Goal: Task Accomplishment & Management: Manage account settings

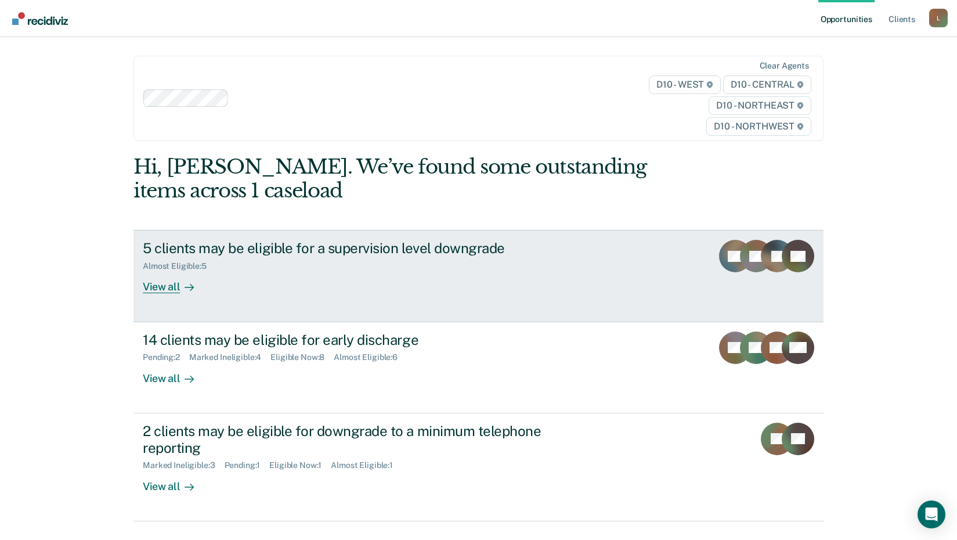
click at [320, 264] on div "Almost Eligible : 5" at bounding box center [346, 264] width 407 height 15
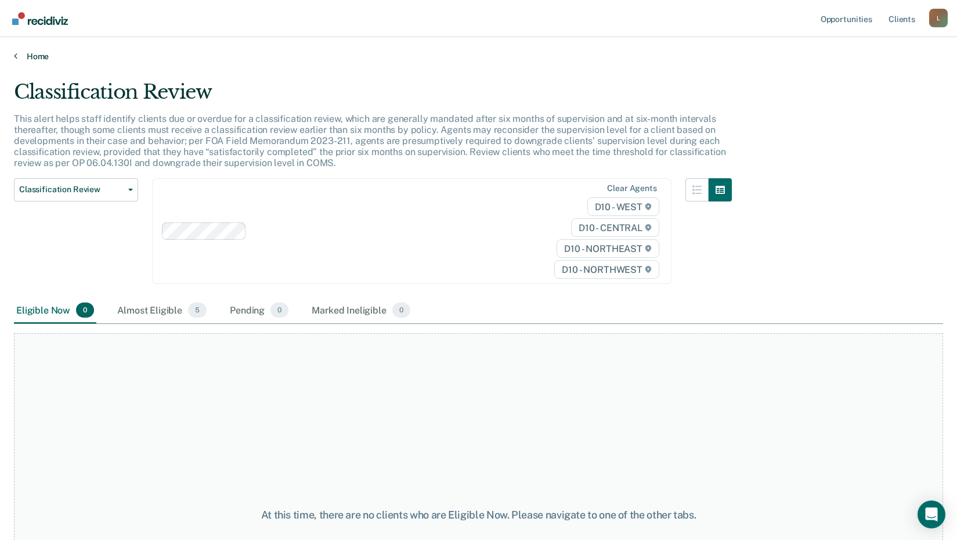
click at [44, 52] on link "Home" at bounding box center [478, 56] width 929 height 10
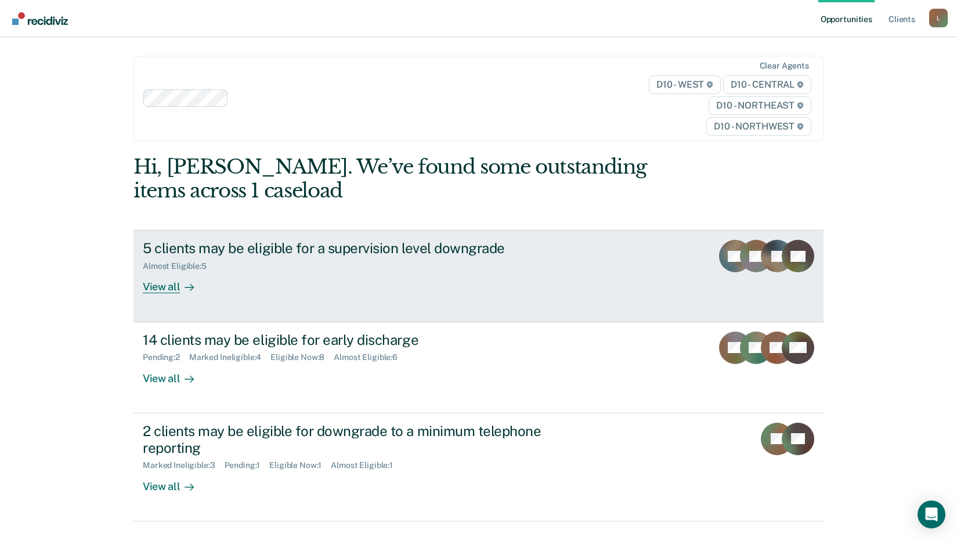
click at [159, 288] on div "View all" at bounding box center [175, 282] width 65 height 23
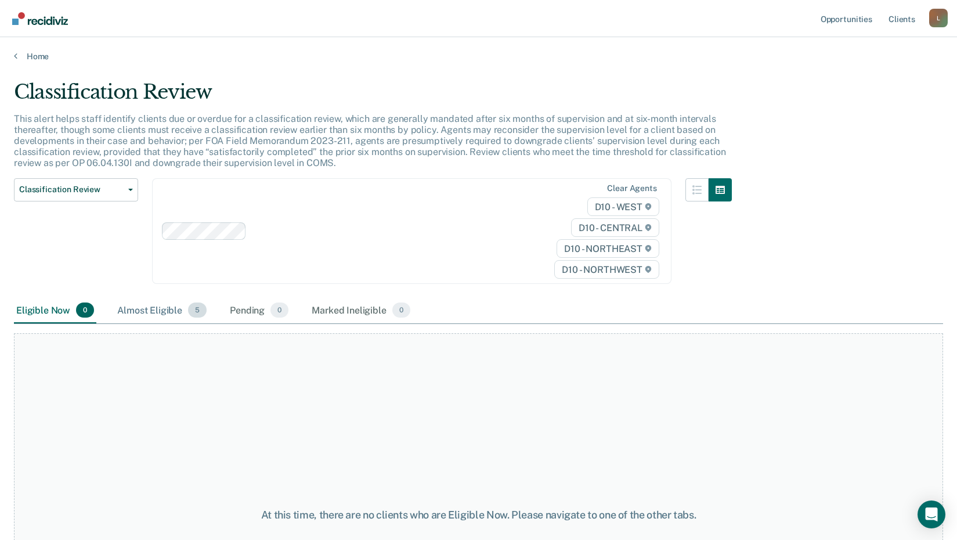
click at [150, 300] on div "Almost Eligible 5" at bounding box center [162, 311] width 94 height 26
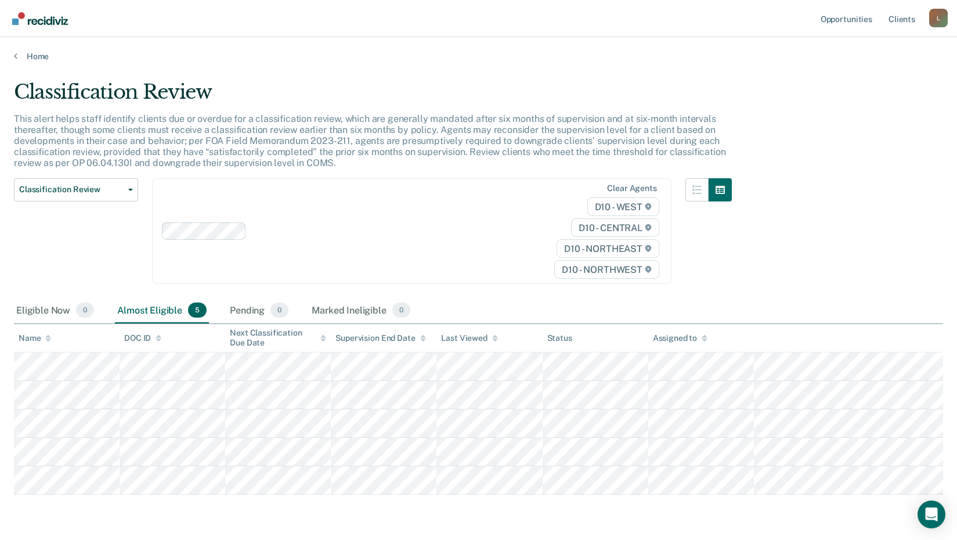
click at [153, 311] on div "Almost Eligible 5" at bounding box center [162, 311] width 94 height 26
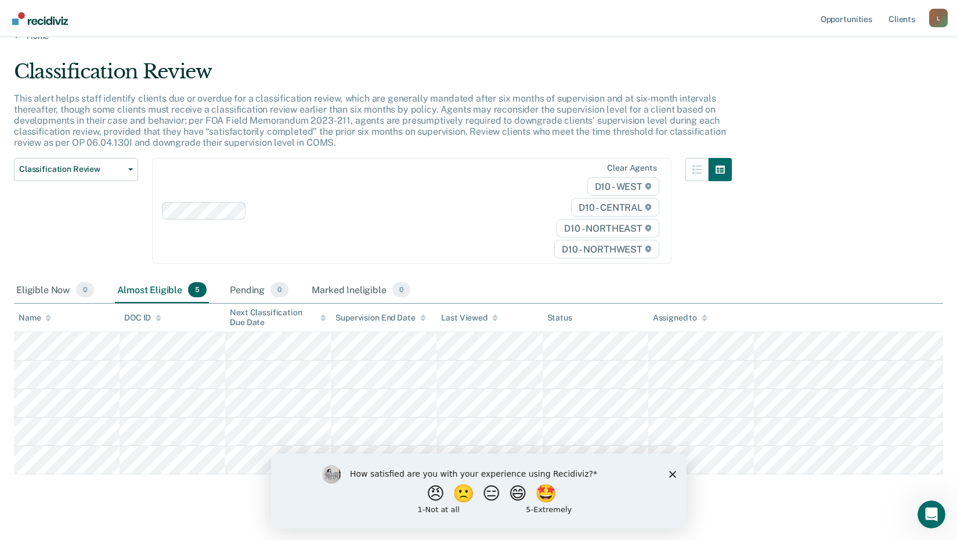
scroll to position [38, 0]
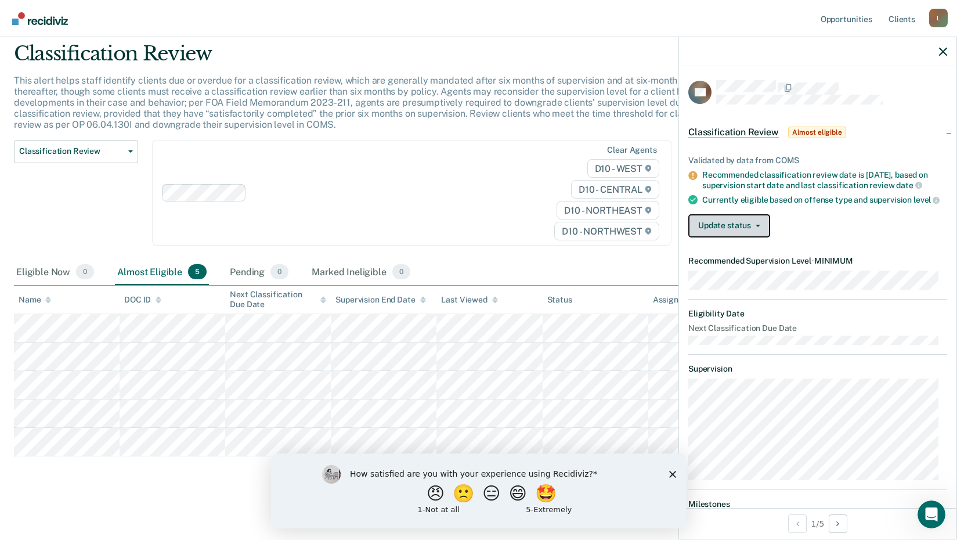
click at [731, 237] on button "Update status" at bounding box center [729, 225] width 82 height 23
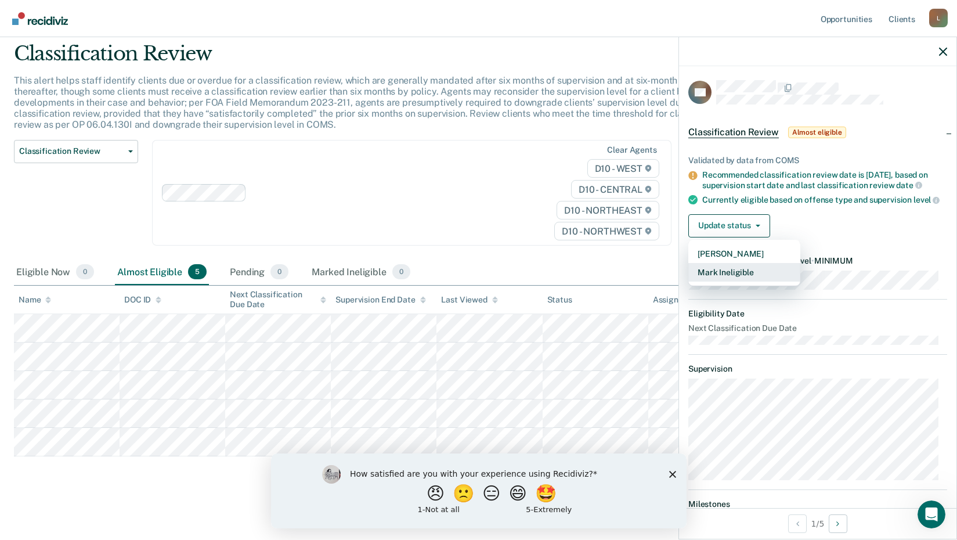
click at [740, 282] on button "Mark Ineligible" at bounding box center [744, 272] width 112 height 19
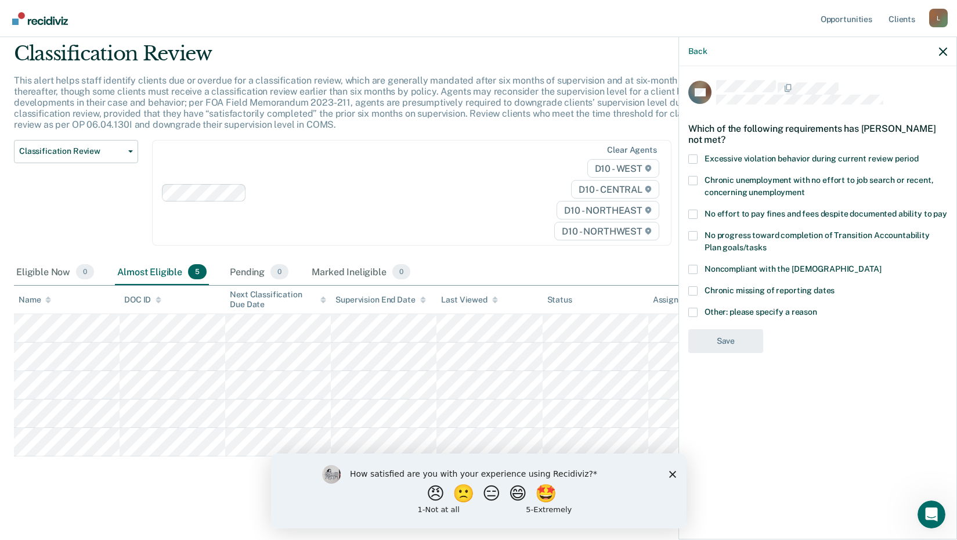
click at [694, 309] on span at bounding box center [692, 312] width 9 height 9
click at [817, 308] on input "Other: please specify a reason" at bounding box center [817, 308] width 0 height 0
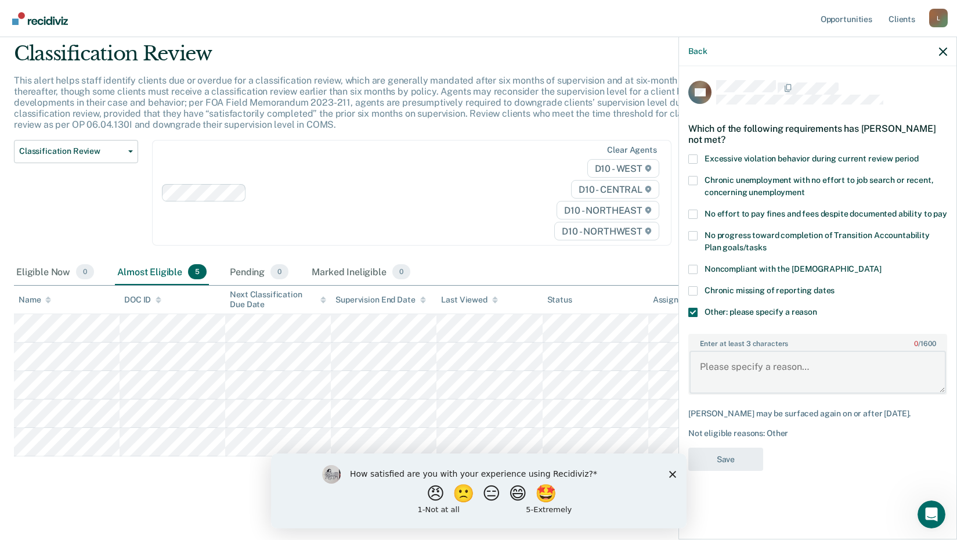
click at [725, 373] on textarea "Enter at least 3 characters 0 / 1600" at bounding box center [818, 372] width 257 height 43
type textarea "Pending VOP"
click at [744, 462] on button "Save" at bounding box center [725, 460] width 75 height 24
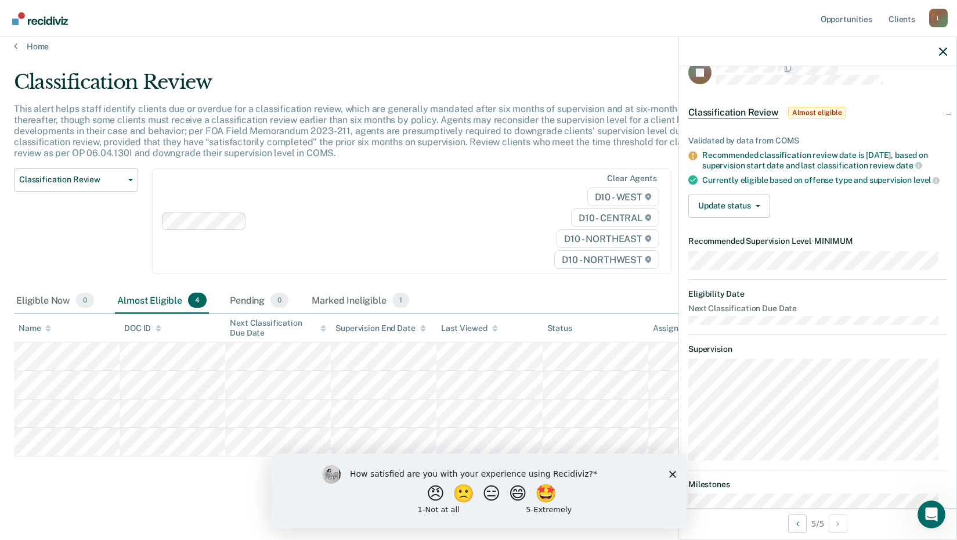
scroll to position [0, 0]
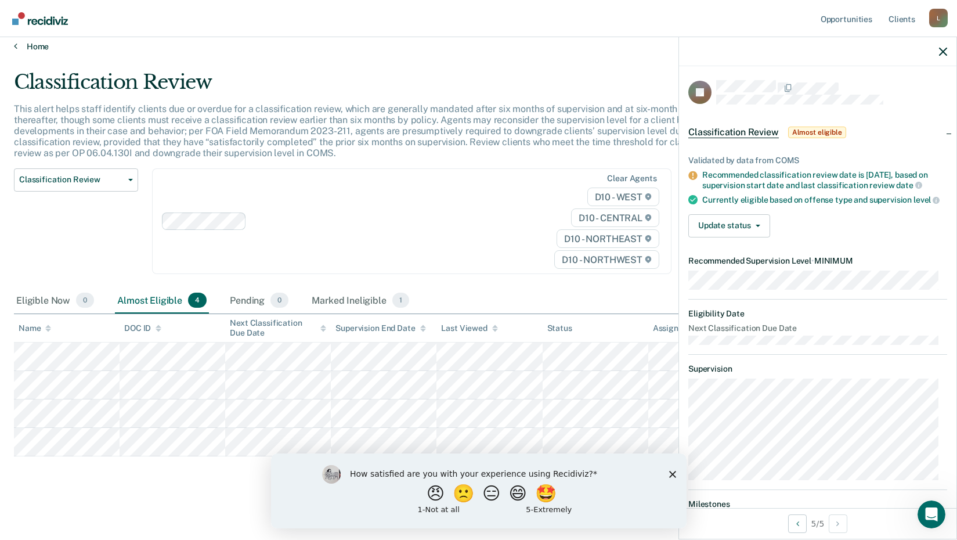
click at [28, 42] on link "Home" at bounding box center [478, 46] width 929 height 10
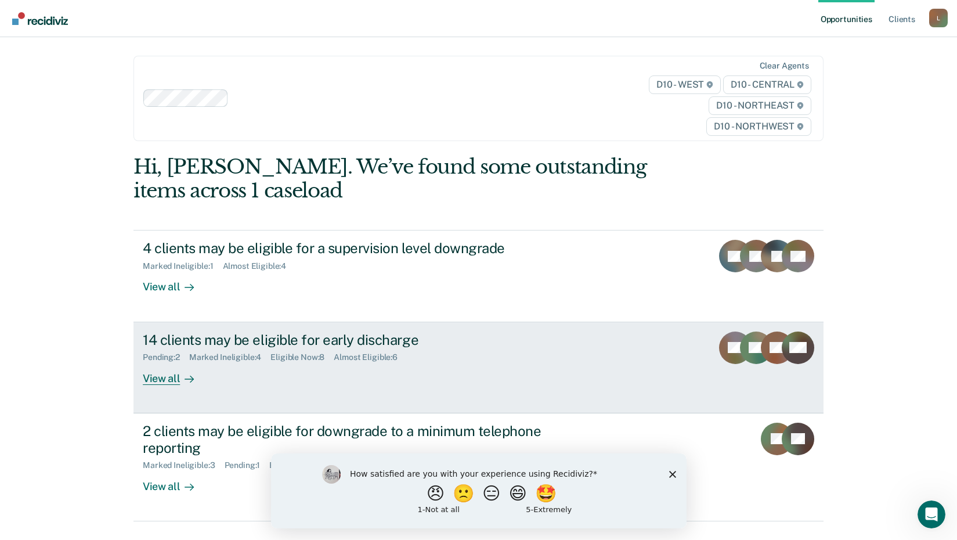
click at [168, 379] on div "View all" at bounding box center [175, 373] width 65 height 23
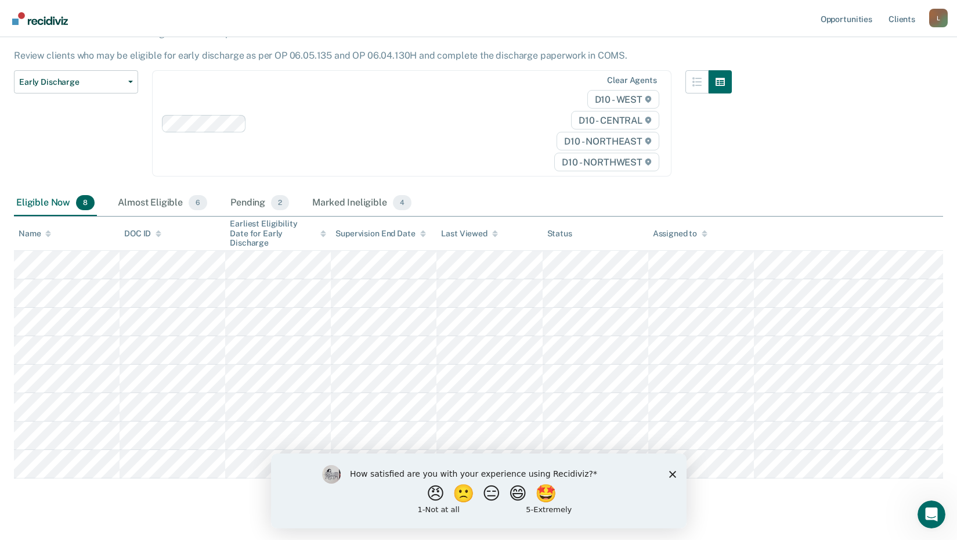
scroll to position [113, 0]
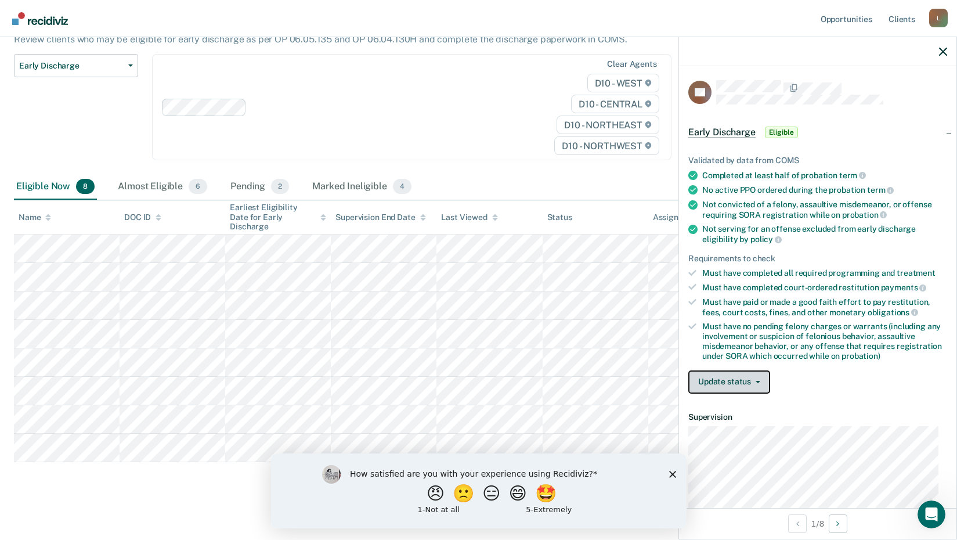
click at [729, 391] on button "Update status" at bounding box center [729, 381] width 82 height 23
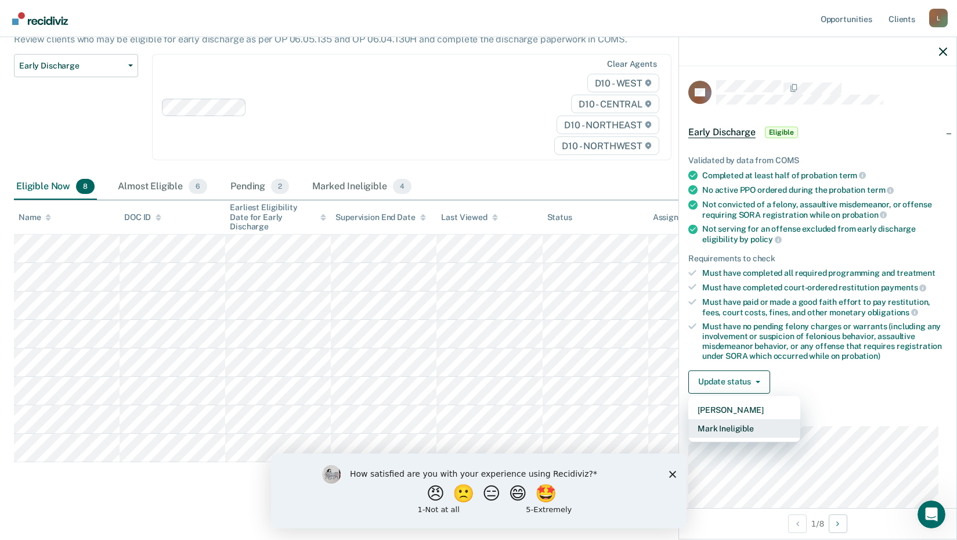
click at [734, 432] on button "Mark Ineligible" at bounding box center [744, 428] width 112 height 19
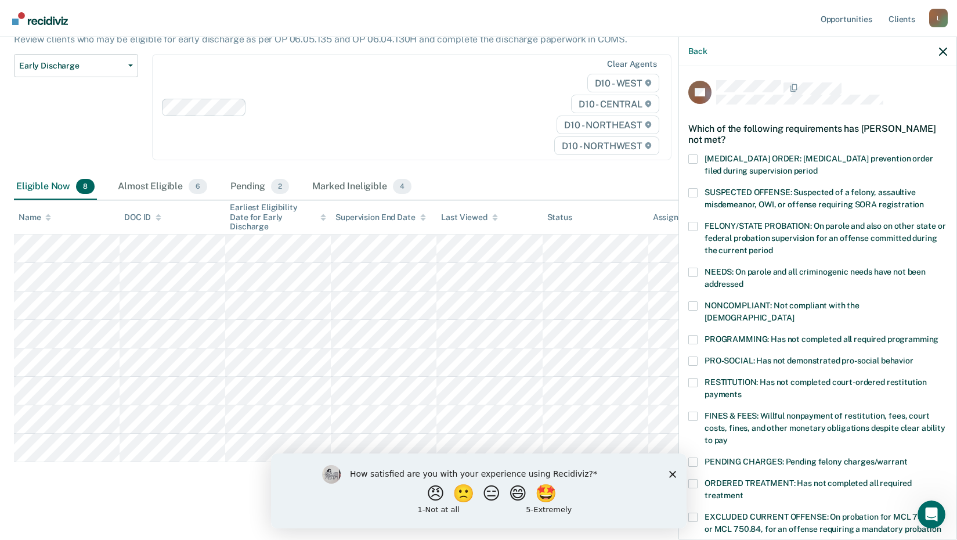
click at [692, 378] on span at bounding box center [692, 382] width 9 height 9
click at [742, 390] on input "RESTITUTION: Has not completed court-ordered restitution payments" at bounding box center [742, 390] width 0 height 0
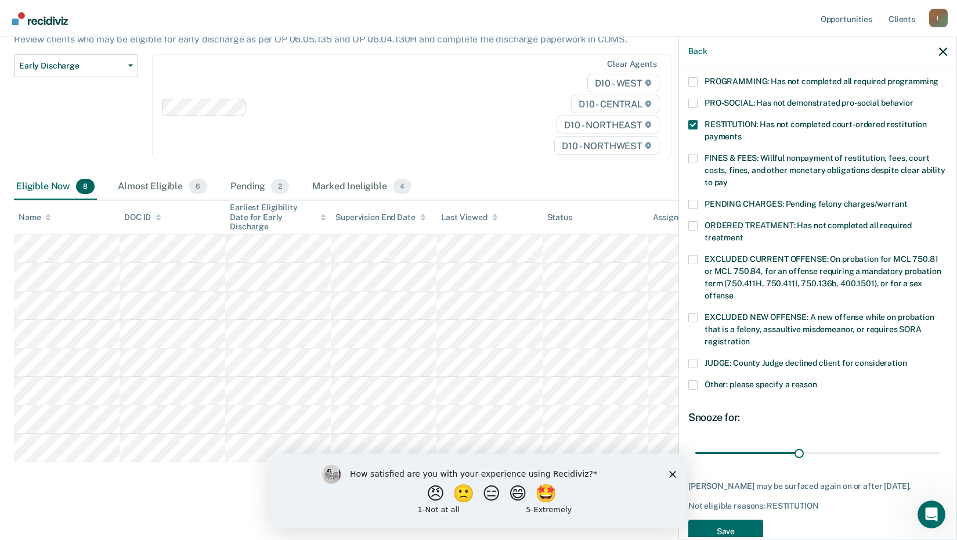
scroll to position [272, 0]
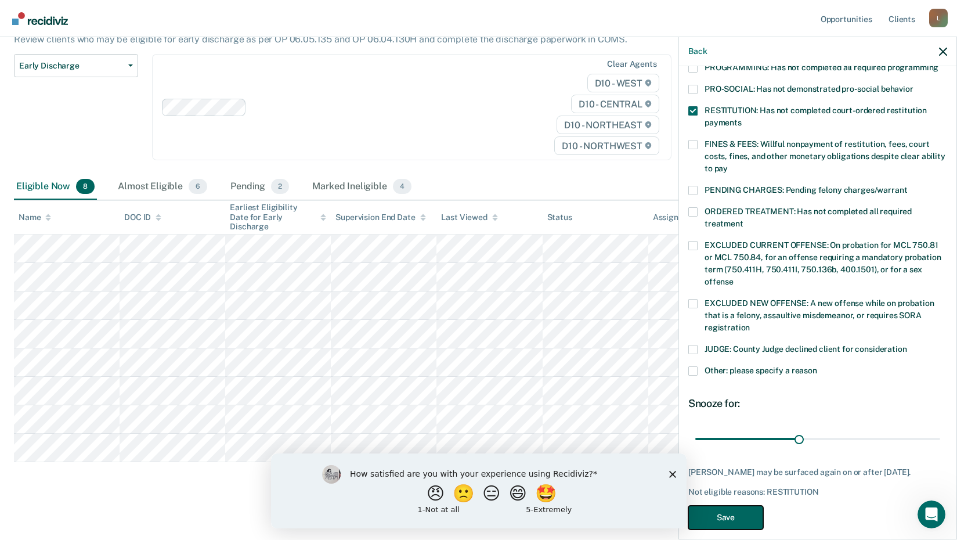
click at [747, 506] on button "Save" at bounding box center [725, 518] width 75 height 24
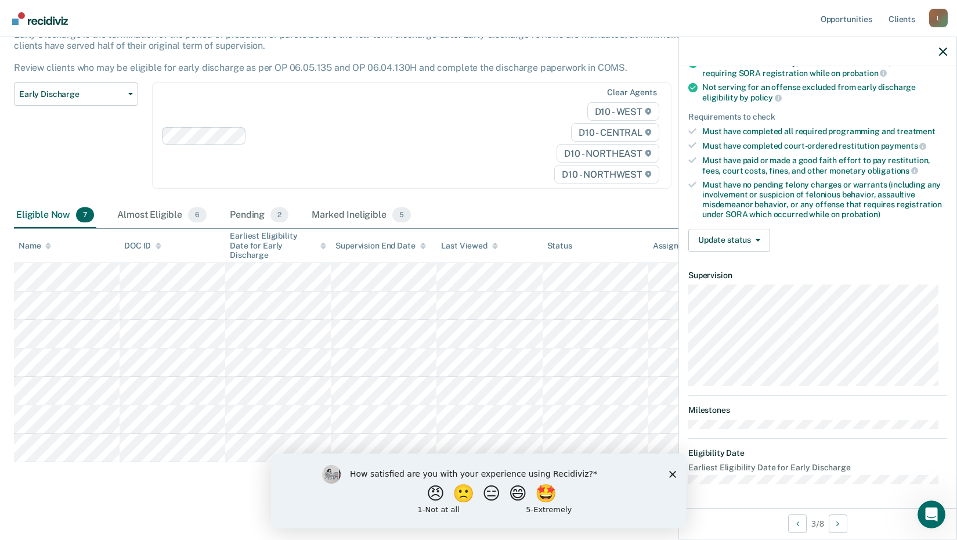
scroll to position [140, 0]
click at [734, 236] on button "Update status" at bounding box center [729, 241] width 82 height 23
click at [742, 239] on button "Update status" at bounding box center [729, 241] width 82 height 23
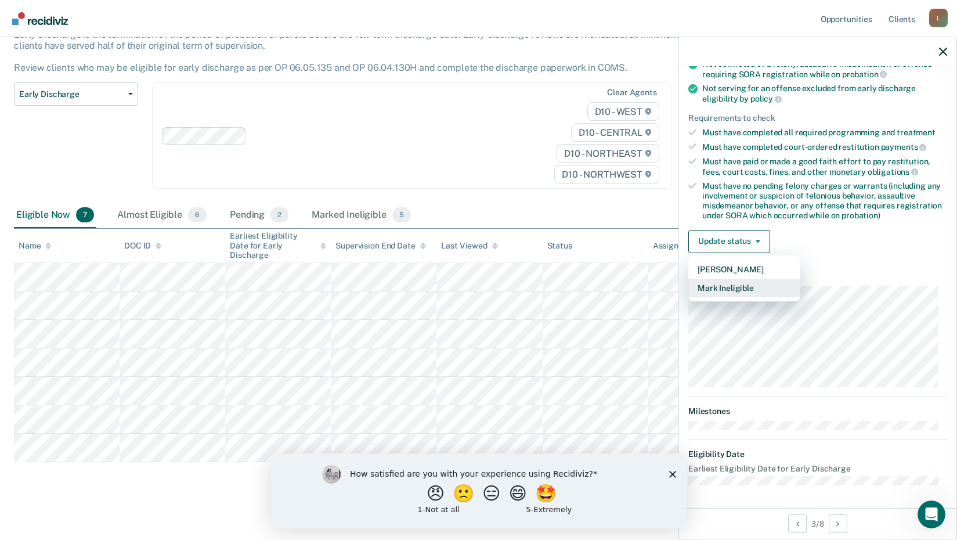
click at [749, 294] on button "Mark Ineligible" at bounding box center [744, 288] width 112 height 19
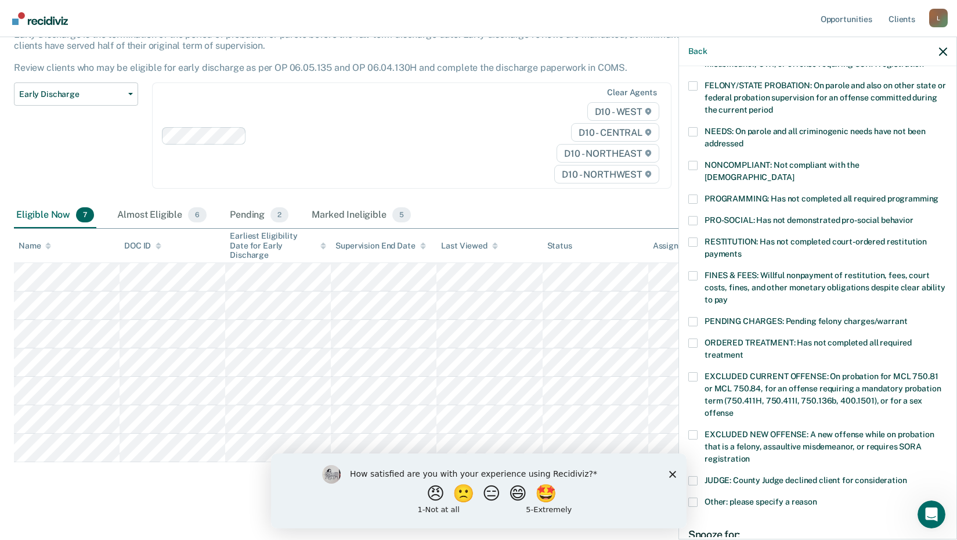
click at [695, 497] on span at bounding box center [692, 501] width 9 height 9
click at [817, 497] on input "Other: please specify a reason" at bounding box center [817, 497] width 0 height 0
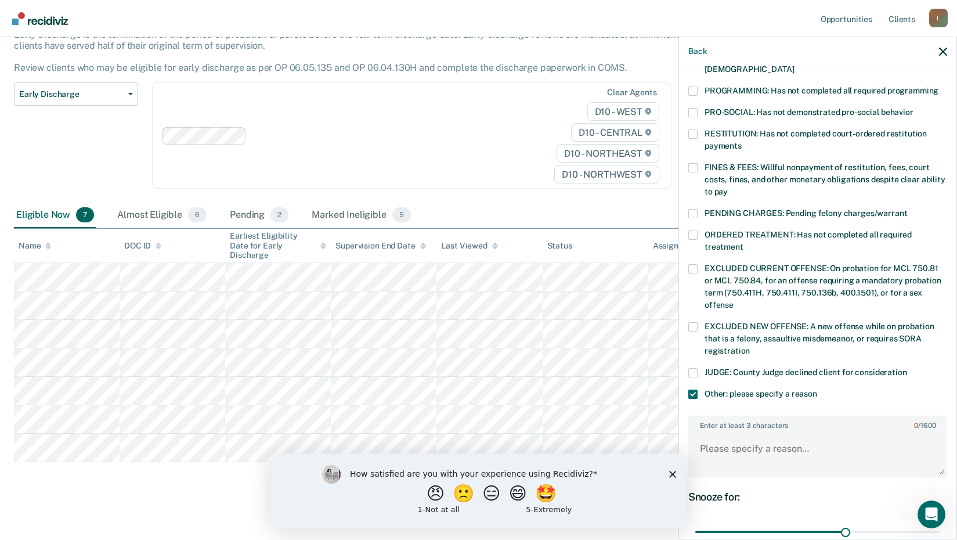
scroll to position [257, 0]
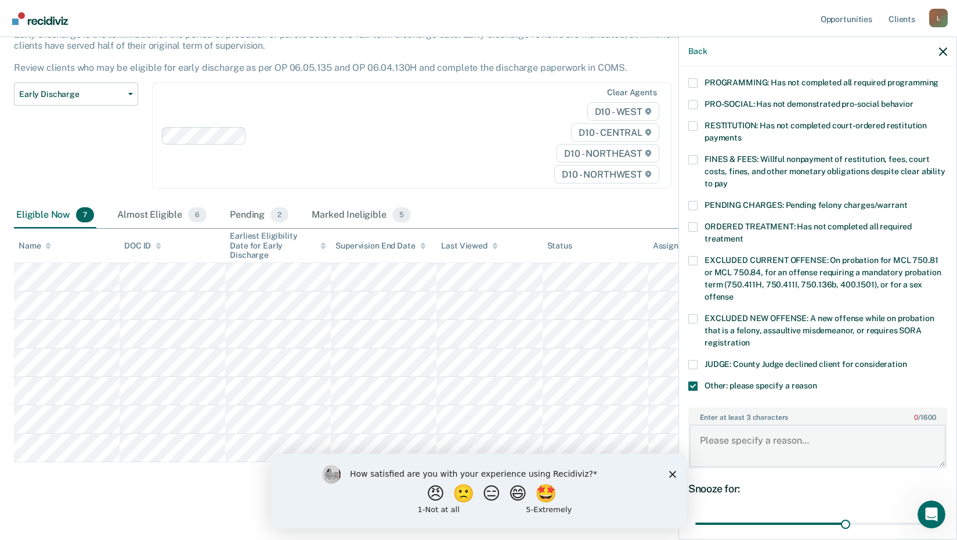
click at [748, 439] on textarea "Enter at least 3 characters 0 / 1600" at bounding box center [818, 445] width 257 height 43
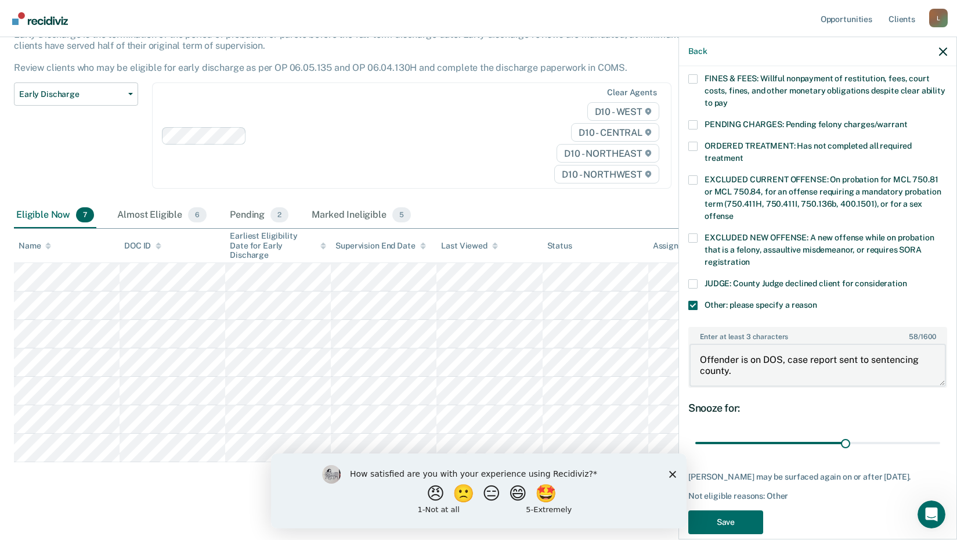
scroll to position [342, 0]
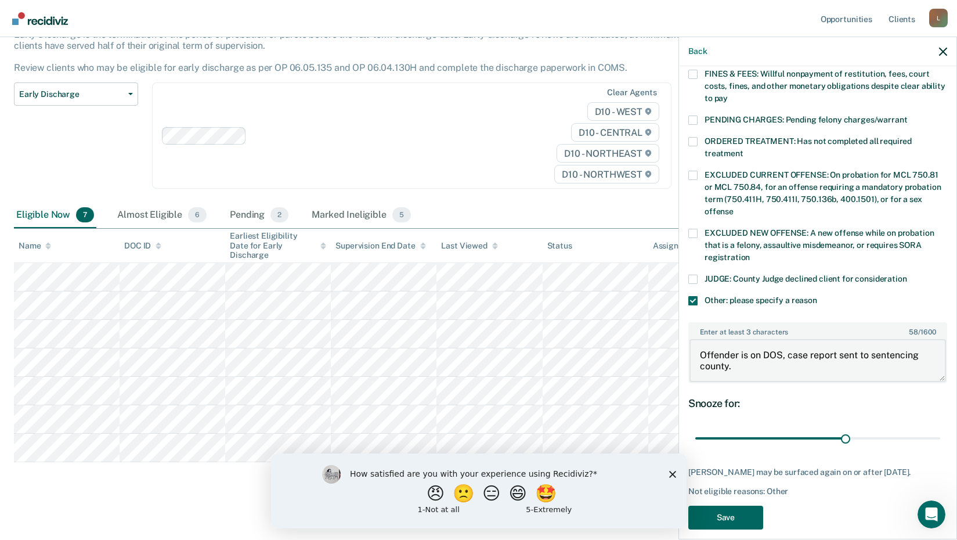
type textarea "Offender is on DOS, case report sent to sentencing county."
click at [755, 506] on button "Save" at bounding box center [725, 518] width 75 height 24
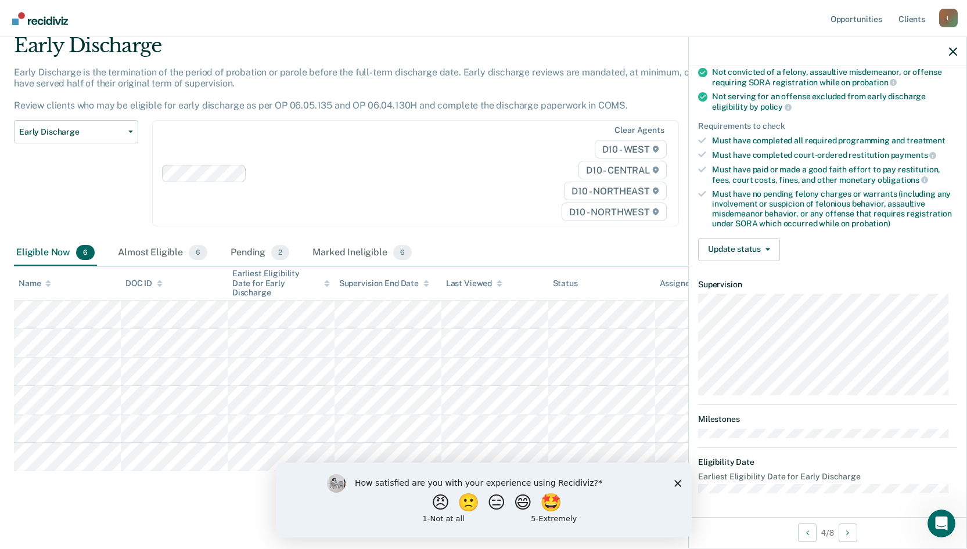
scroll to position [131, 0]
click at [764, 243] on button "Update status" at bounding box center [739, 250] width 82 height 23
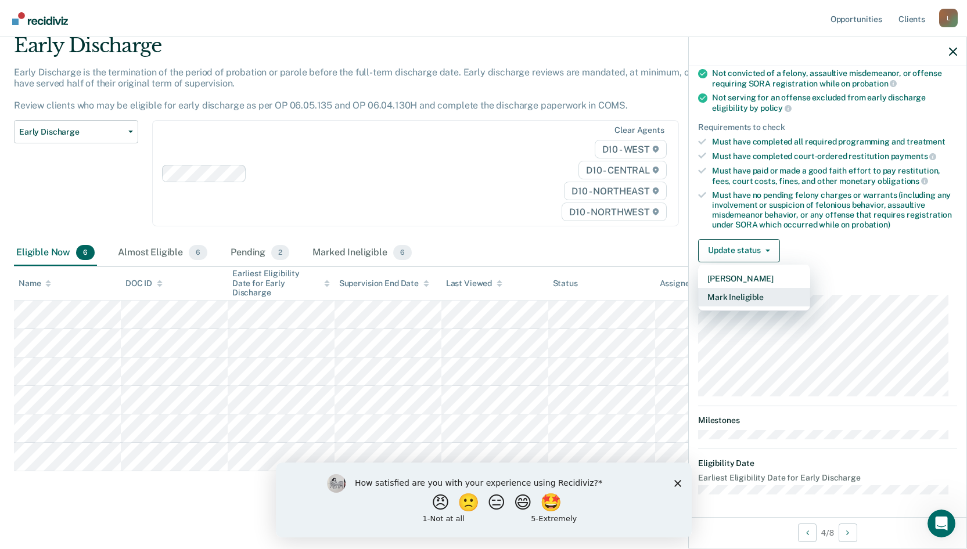
click at [758, 298] on button "Mark Ineligible" at bounding box center [754, 297] width 112 height 19
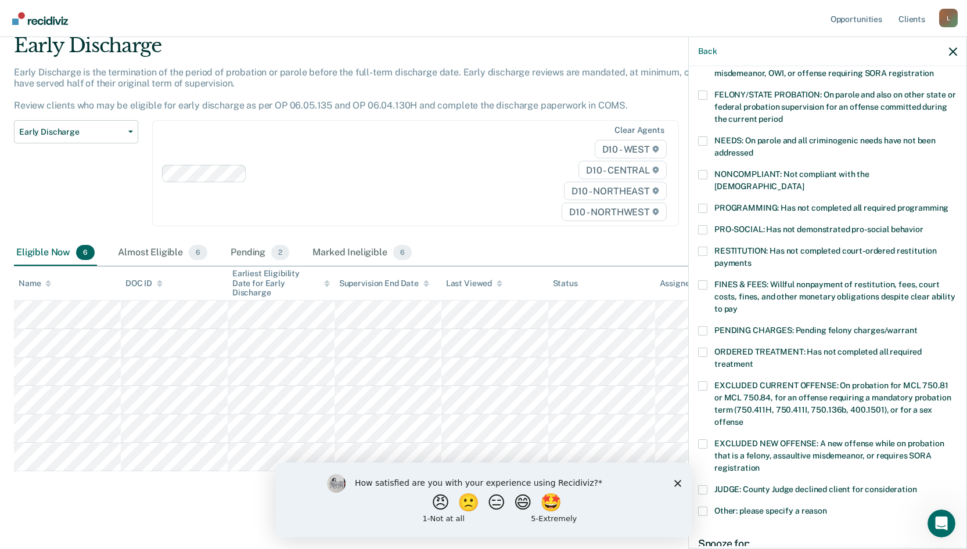
click at [703, 507] on span at bounding box center [702, 511] width 9 height 9
click at [827, 507] on input "Other: please specify a reason" at bounding box center [827, 507] width 0 height 0
click at [728, 534] on label "Enter at least 3 characters 0 / 1600" at bounding box center [827, 540] width 257 height 13
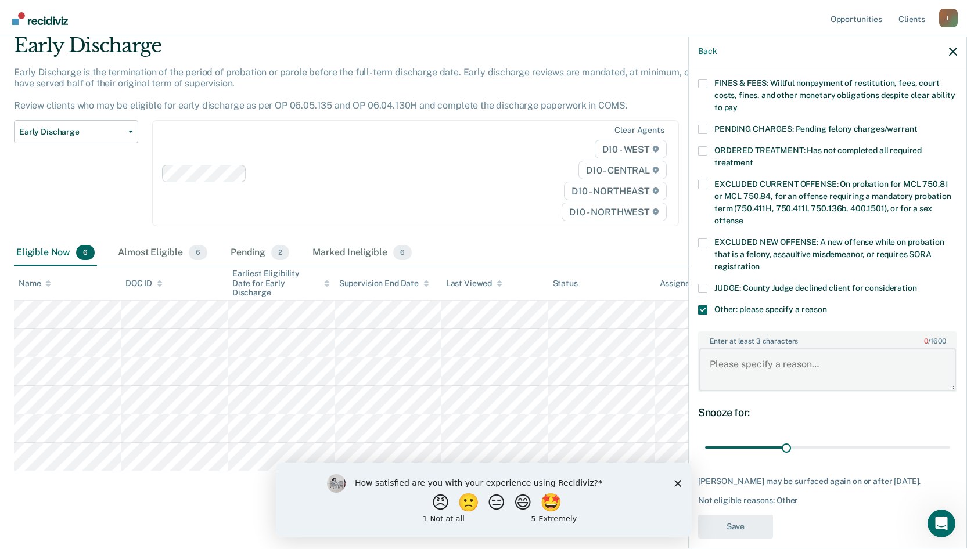
click at [782, 348] on textarea "Enter at least 3 characters 0 / 1600" at bounding box center [827, 369] width 257 height 43
type textarea "Offender just completed SCRAM, still paying Wayne County Fees"
click at [751, 515] on button "Save" at bounding box center [735, 527] width 75 height 24
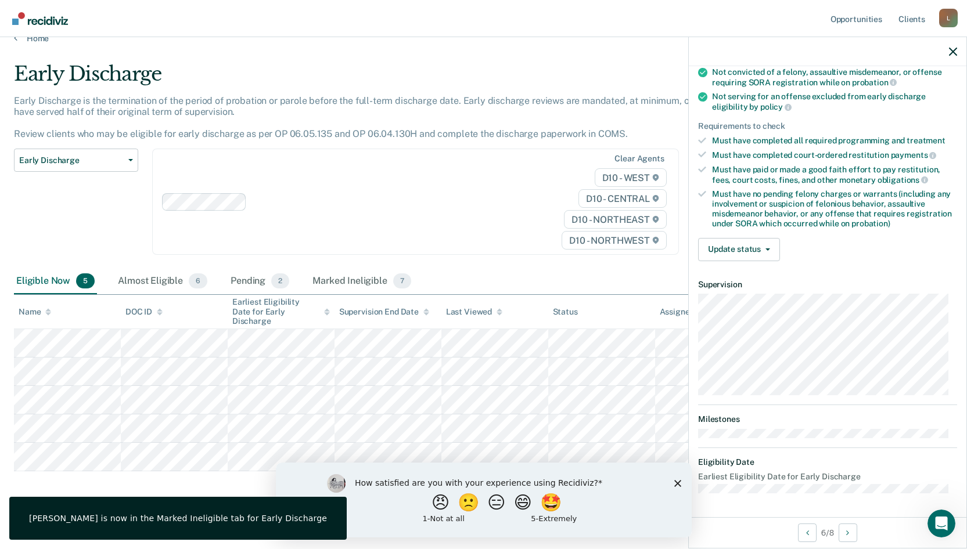
scroll to position [131, 0]
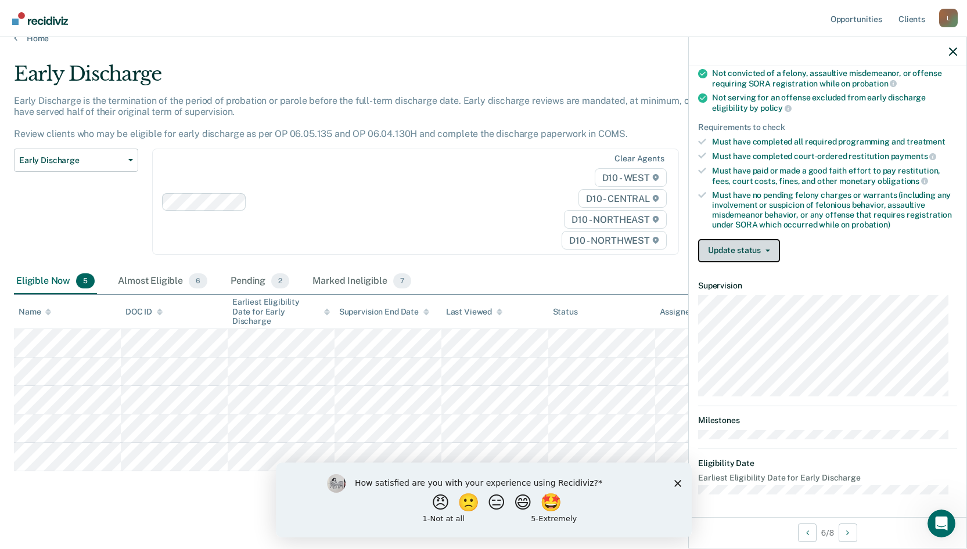
click at [765, 246] on button "Update status" at bounding box center [739, 250] width 82 height 23
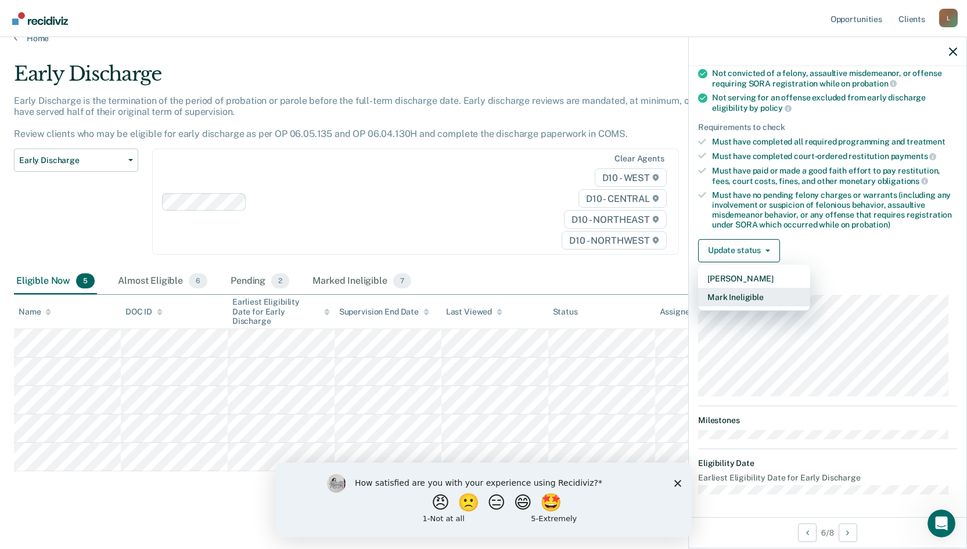
click at [757, 293] on button "Mark Ineligible" at bounding box center [754, 297] width 112 height 19
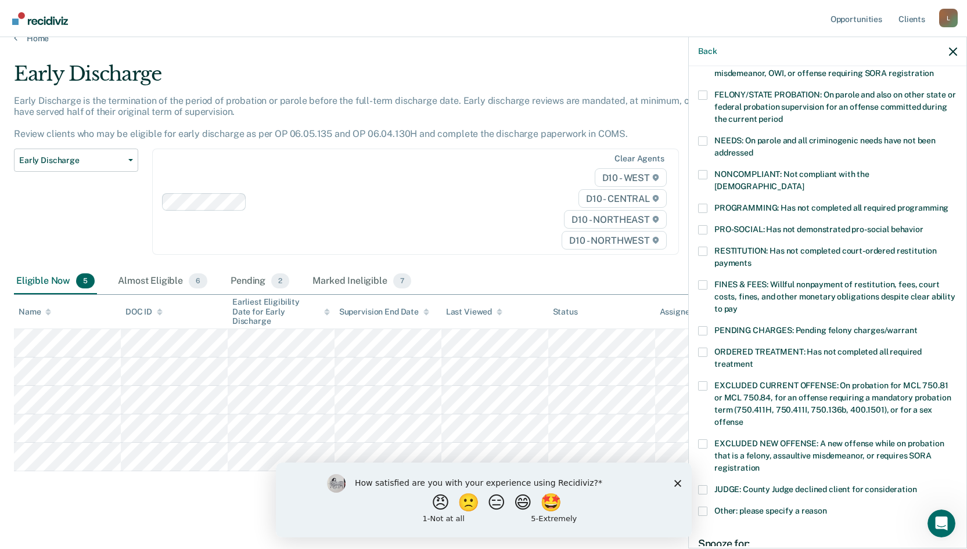
click at [706, 507] on span at bounding box center [702, 511] width 9 height 9
click at [827, 507] on input "Other: please specify a reason" at bounding box center [827, 507] width 0 height 0
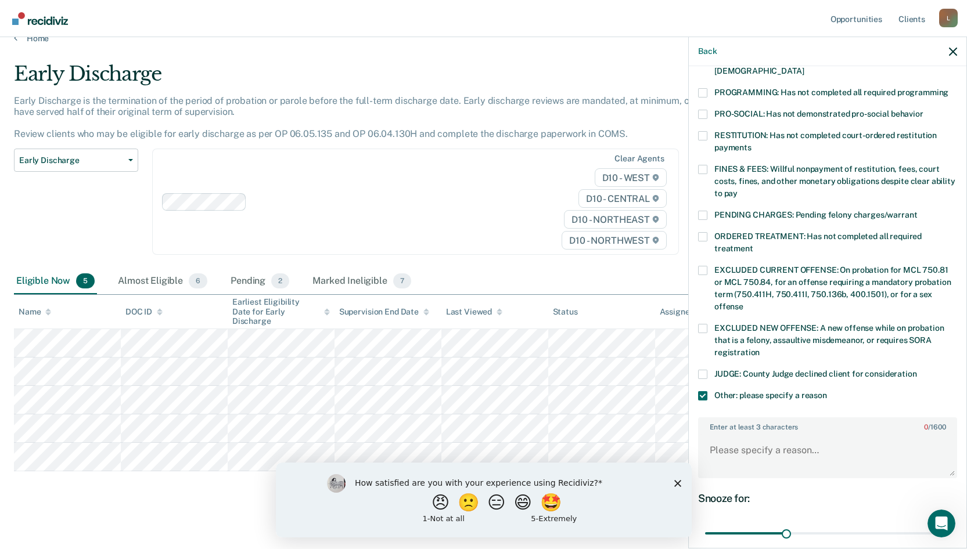
scroll to position [247, 0]
click at [770, 434] on textarea "Enter at least 3 characters 0 / 1600" at bounding box center [827, 455] width 257 height 43
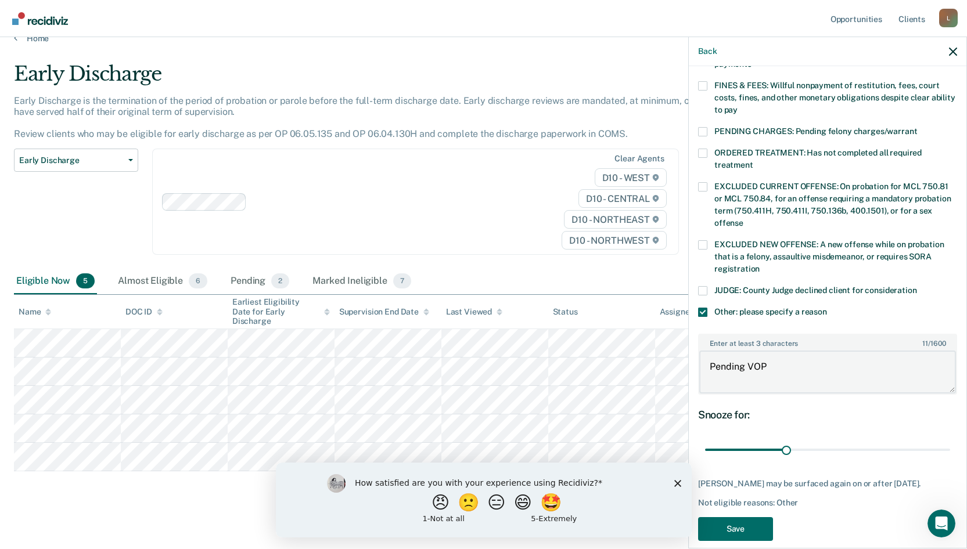
scroll to position [342, 0]
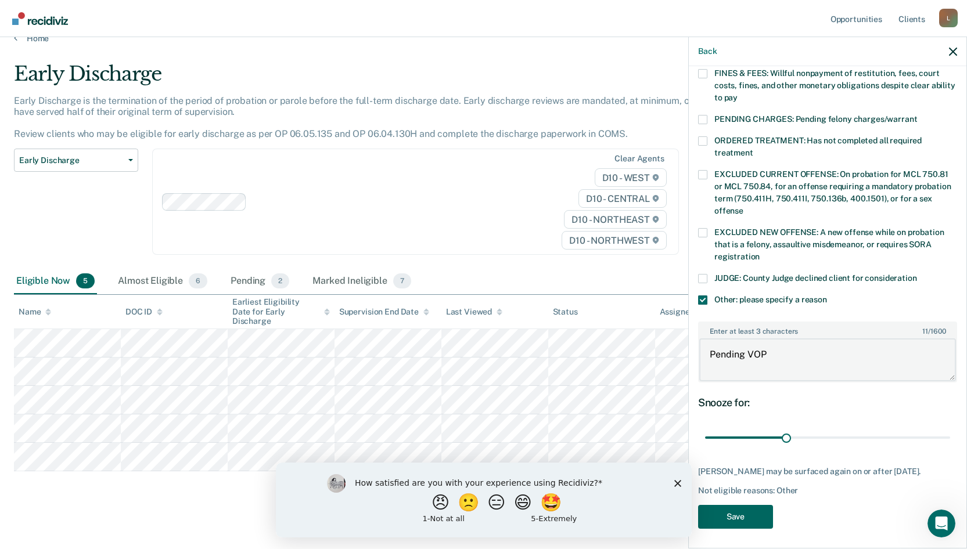
type textarea "Pending VOP"
click at [744, 512] on button "Save" at bounding box center [735, 517] width 75 height 24
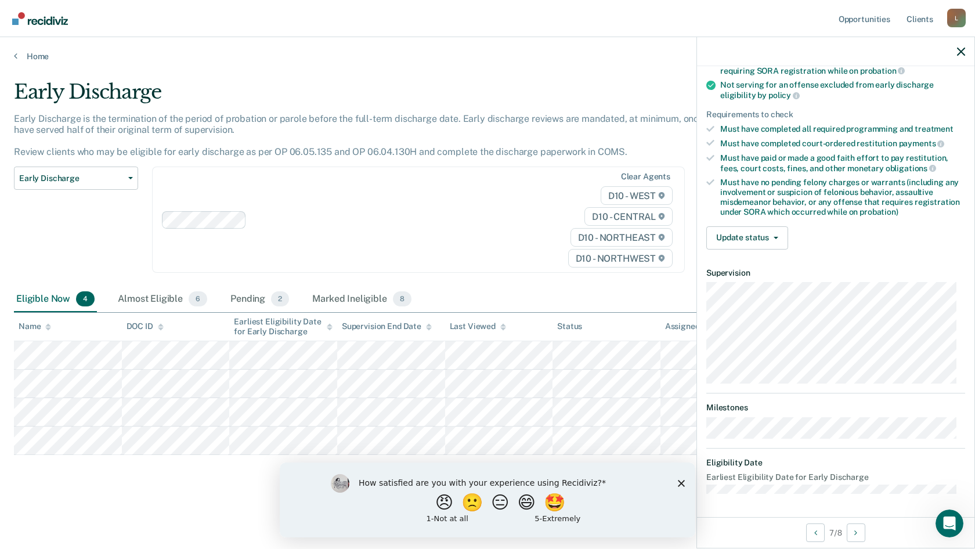
scroll to position [143, 0]
click at [743, 239] on button "Update status" at bounding box center [747, 239] width 82 height 23
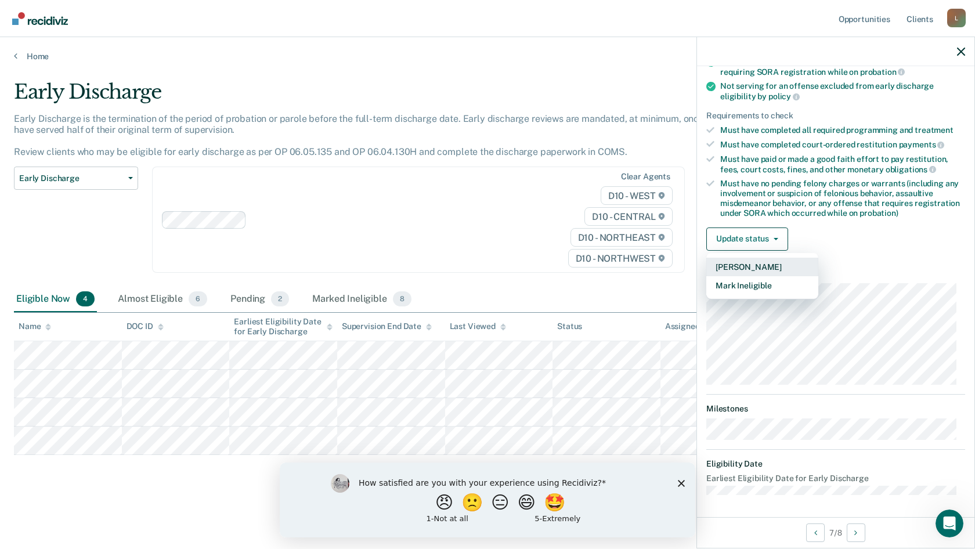
click at [751, 264] on button "[PERSON_NAME]" at bounding box center [762, 267] width 112 height 19
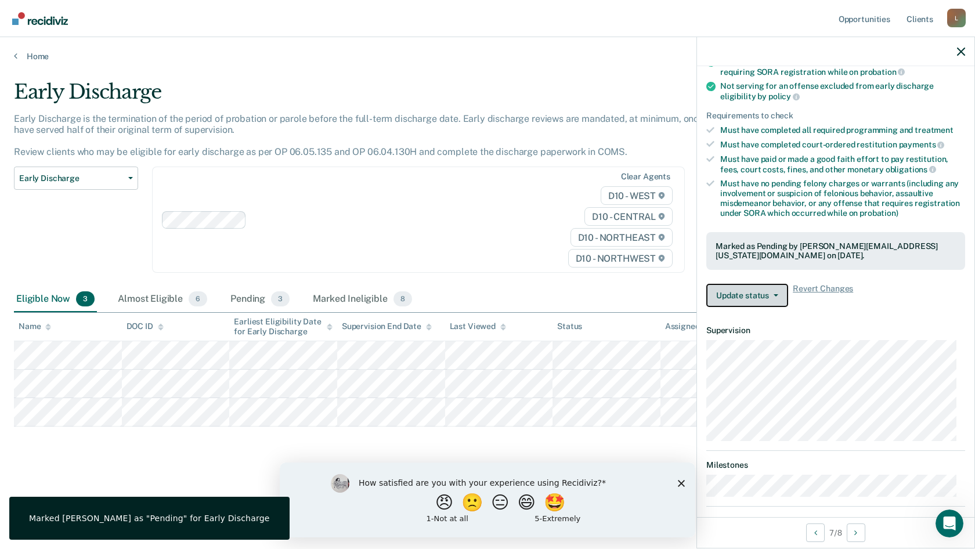
scroll to position [200, 0]
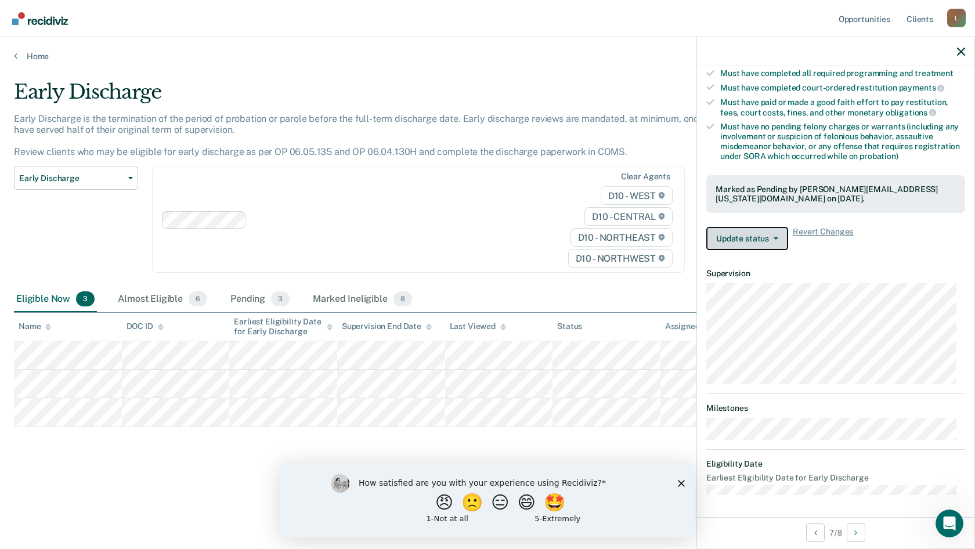
click at [761, 232] on button "Update status" at bounding box center [747, 238] width 82 height 23
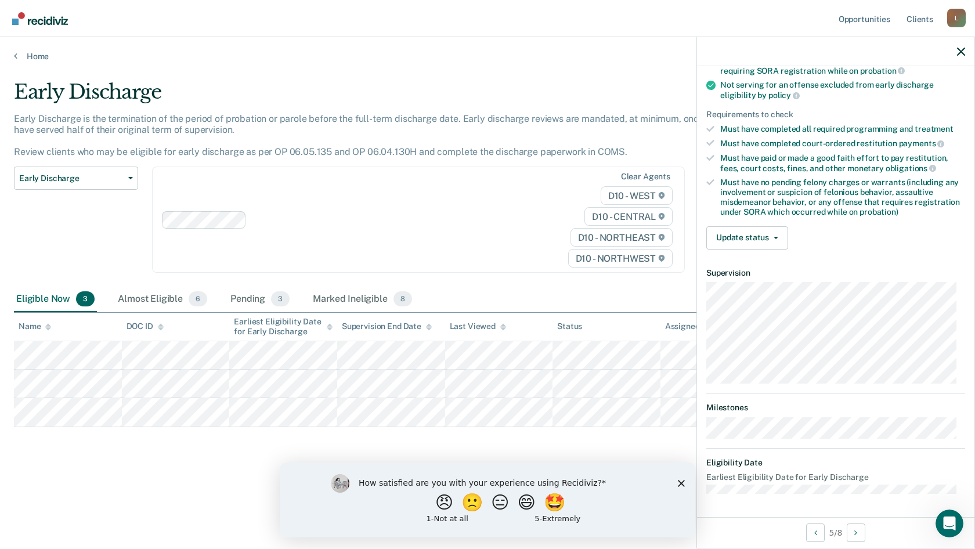
scroll to position [131, 0]
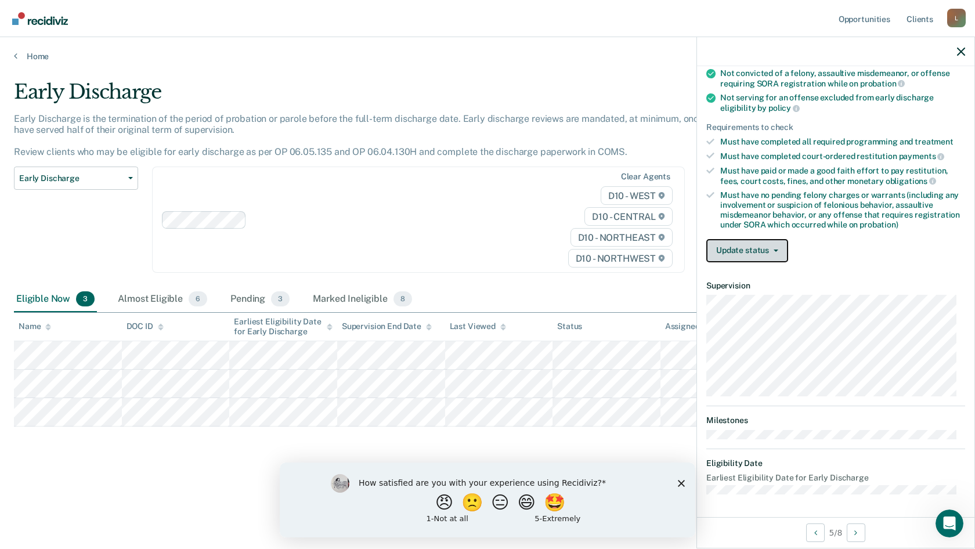
click at [763, 246] on button "Update status" at bounding box center [747, 250] width 82 height 23
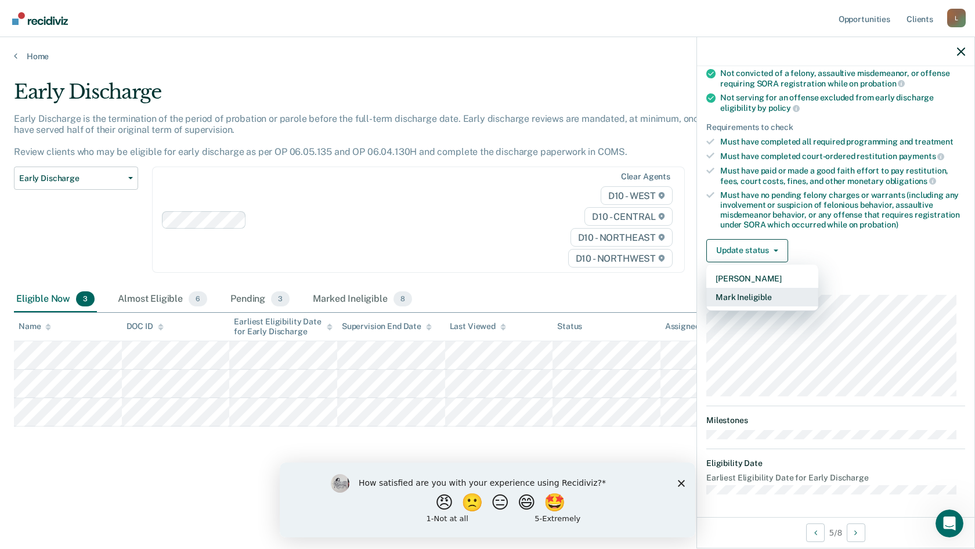
click at [758, 297] on button "Mark Ineligible" at bounding box center [762, 297] width 112 height 19
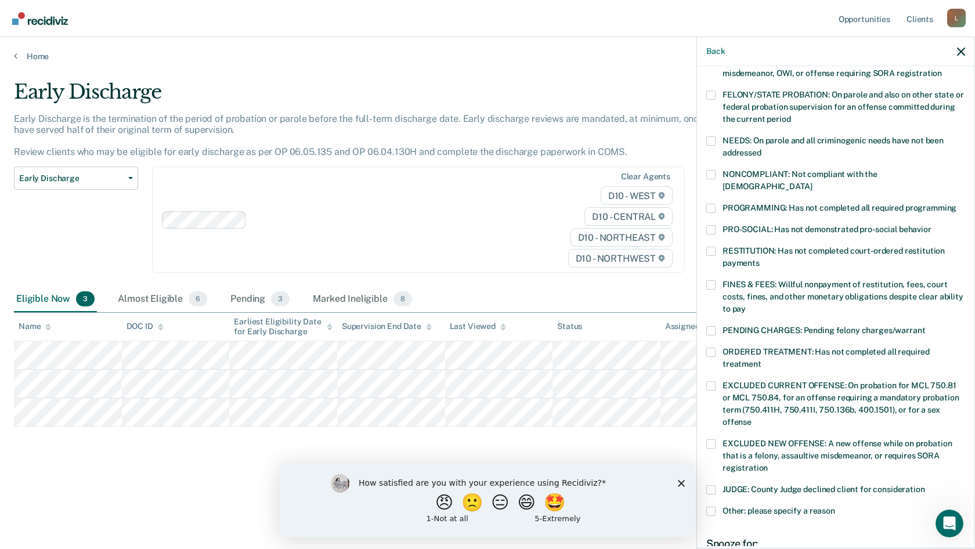
click at [709, 492] on div "JUDGE: County Judge declined client for consideration" at bounding box center [835, 495] width 259 height 21
click at [712, 507] on span at bounding box center [710, 511] width 9 height 9
click at [835, 507] on input "Other: please specify a reason" at bounding box center [835, 507] width 0 height 0
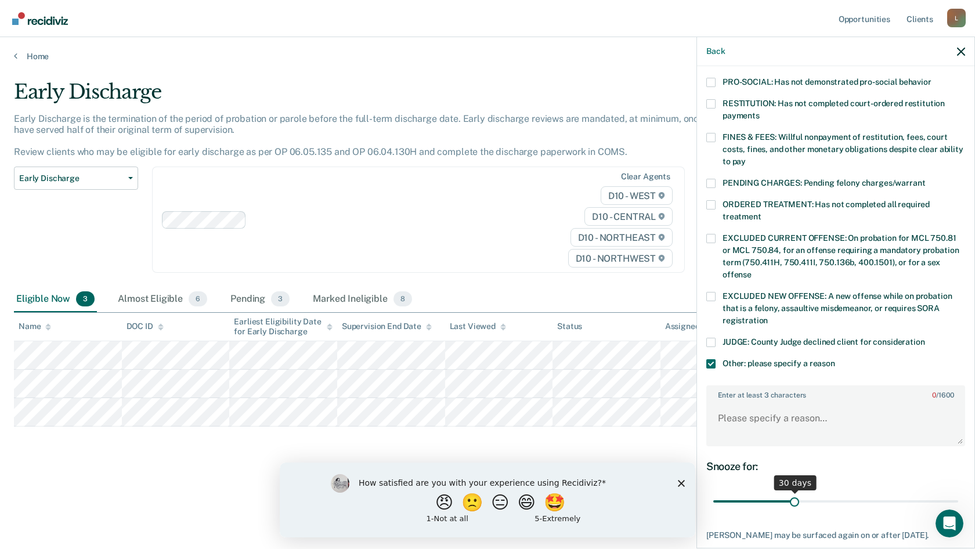
scroll to position [305, 0]
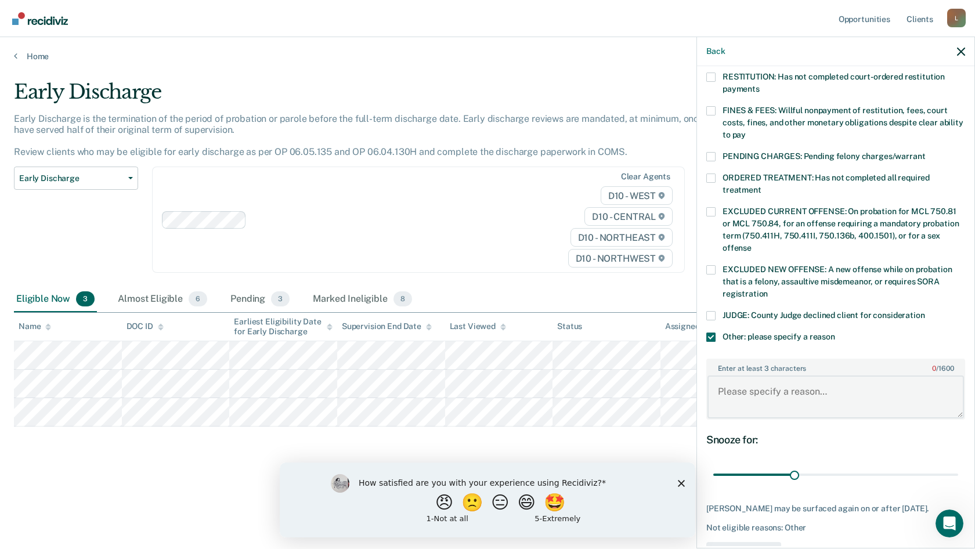
click at [758, 376] on textarea "Enter at least 3 characters 0 / 1600" at bounding box center [836, 397] width 257 height 43
click at [886, 376] on textarea "Has not completed community service" at bounding box center [836, 397] width 257 height 43
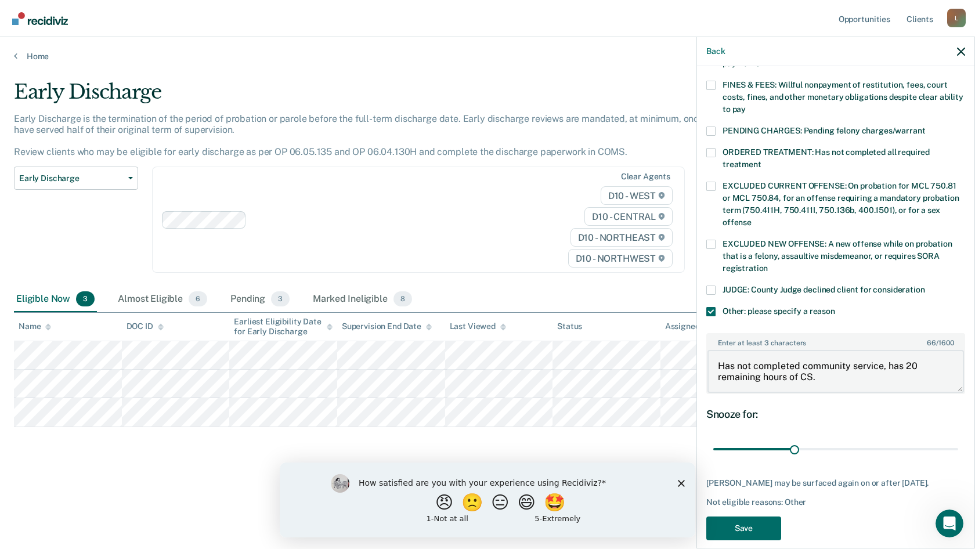
scroll to position [342, 0]
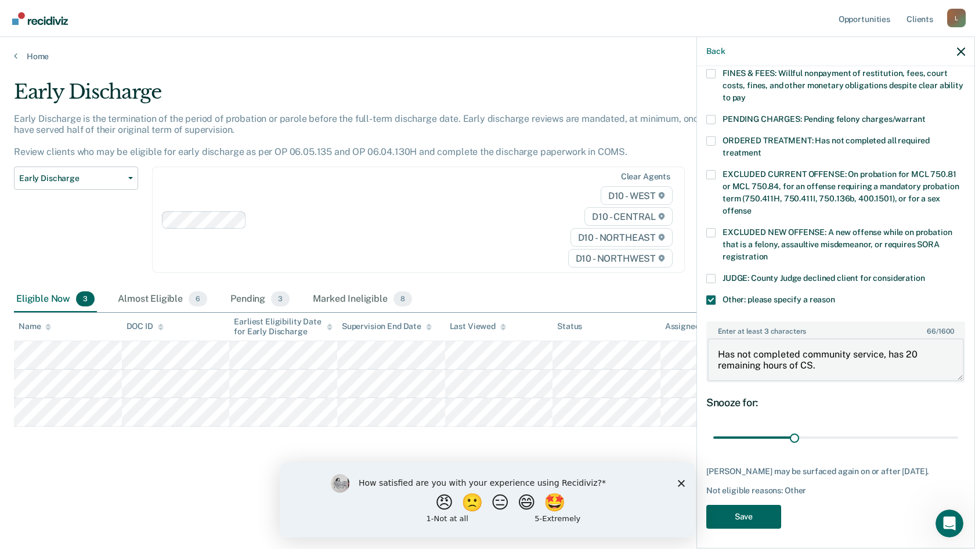
type textarea "Has not completed community service, has 20 remaining hours of CS."
click at [761, 517] on button "Save" at bounding box center [743, 517] width 75 height 24
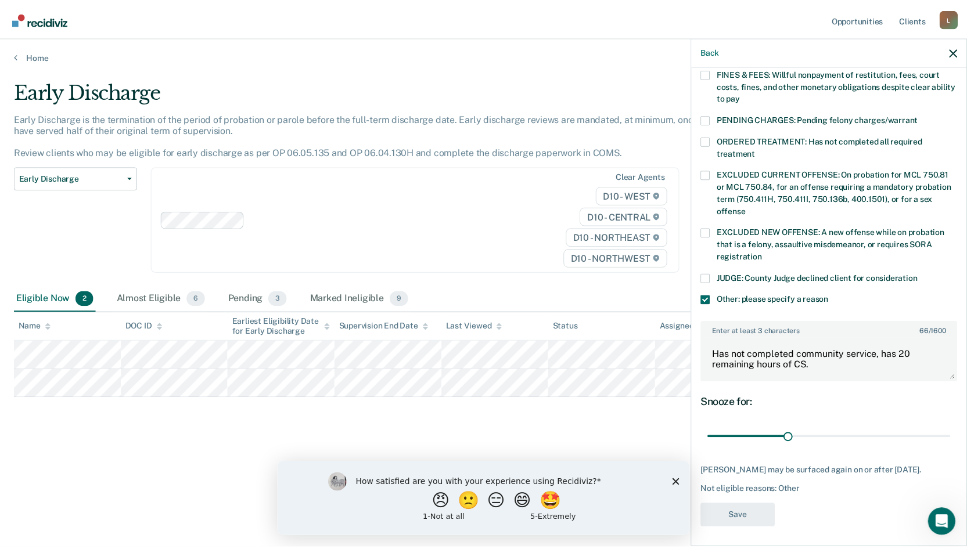
scroll to position [246, 0]
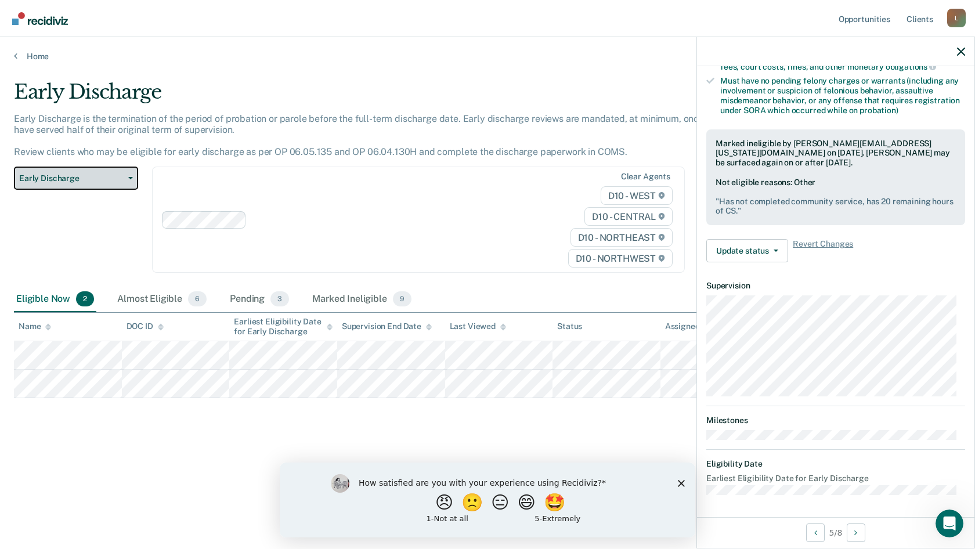
click at [131, 179] on icon "button" at bounding box center [130, 178] width 5 height 2
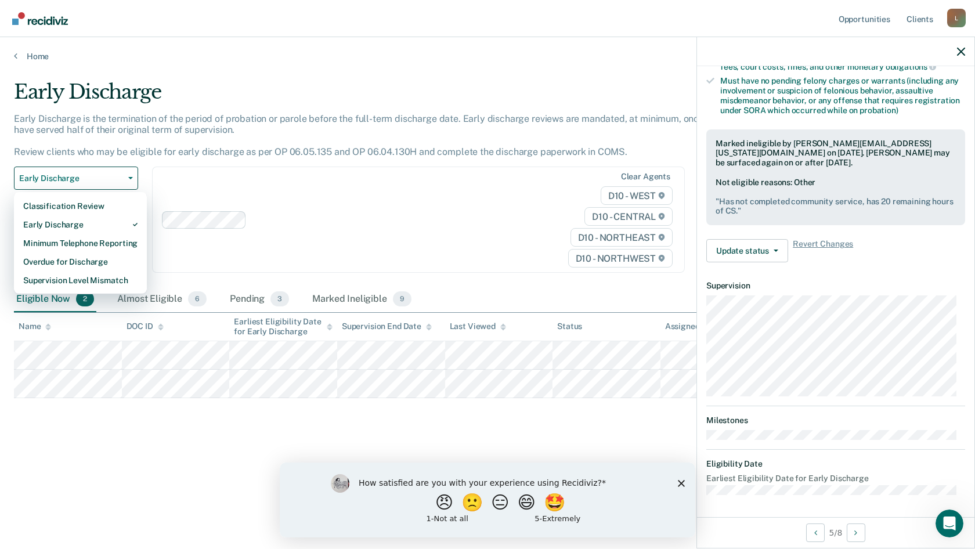
click at [23, 48] on div "Home" at bounding box center [487, 49] width 975 height 24
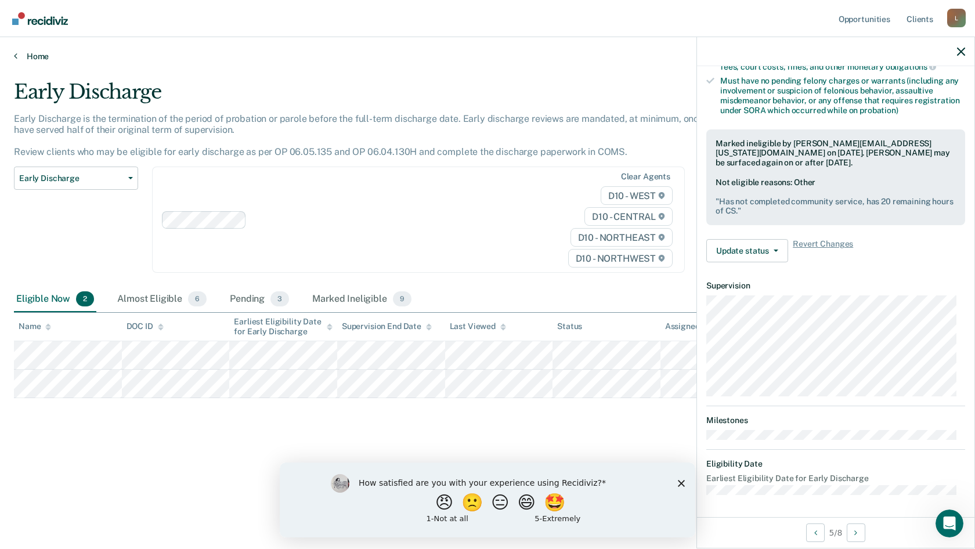
click at [24, 57] on link "Home" at bounding box center [487, 56] width 947 height 10
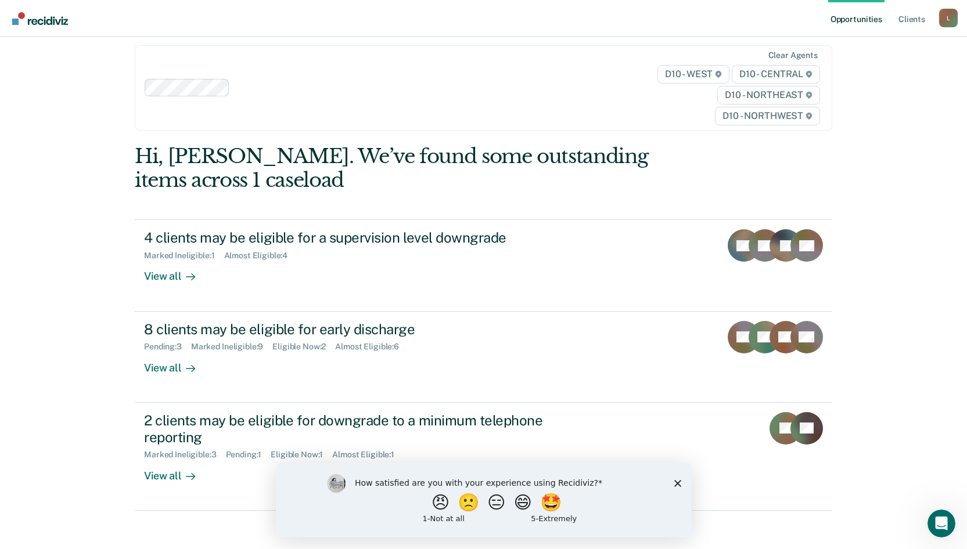
scroll to position [44, 0]
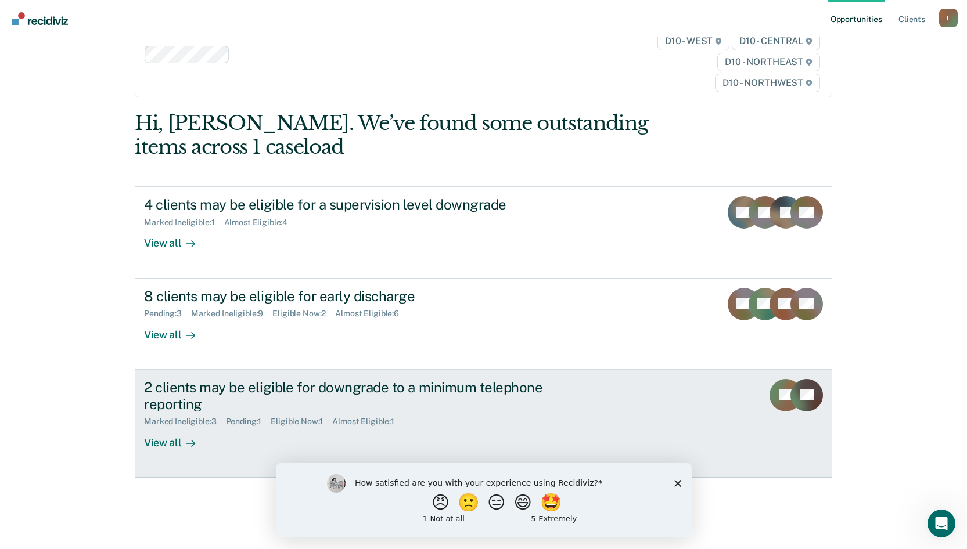
click at [177, 453] on link "2 clients may be eligible for downgrade to a minimum telephone reporting Marked…" at bounding box center [483, 424] width 697 height 108
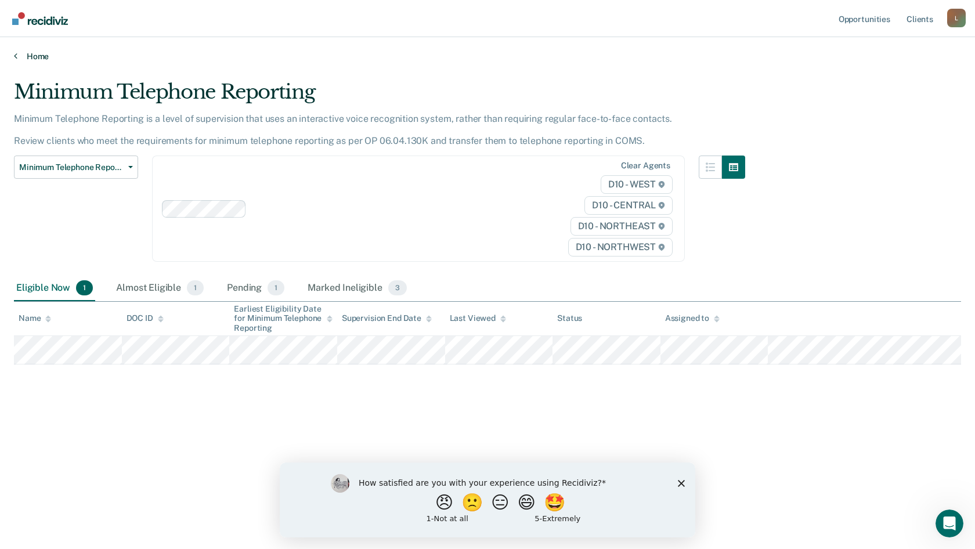
click at [19, 52] on link "Home" at bounding box center [487, 56] width 947 height 10
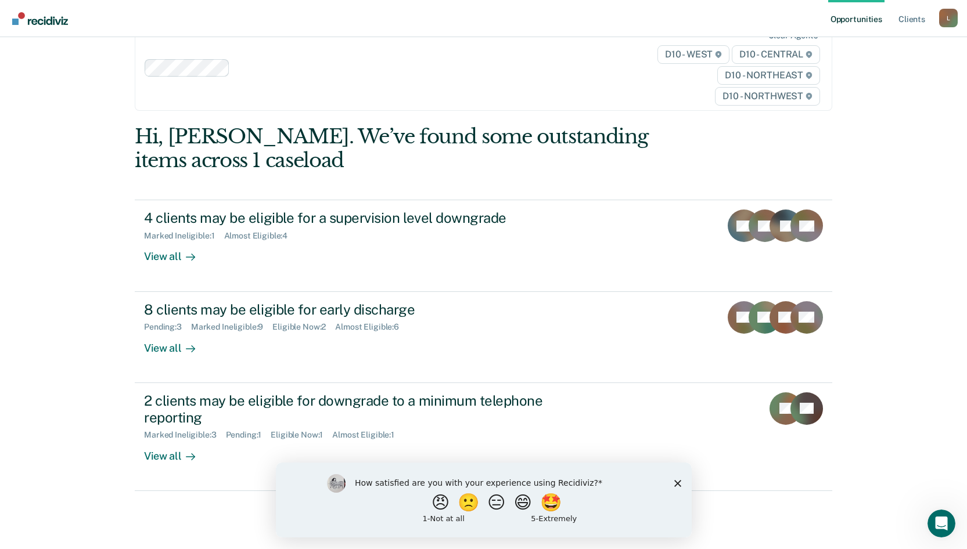
scroll to position [44, 0]
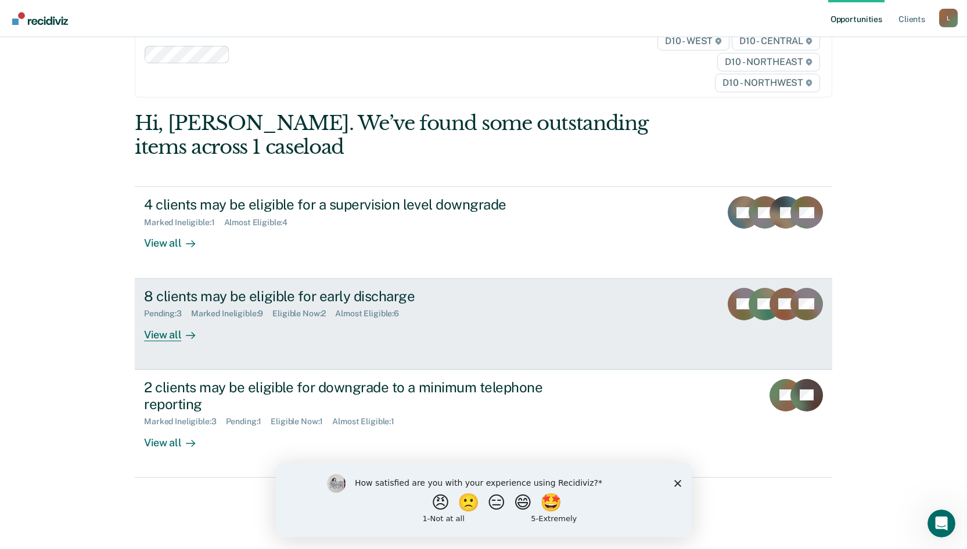
click at [186, 336] on icon at bounding box center [190, 335] width 9 height 9
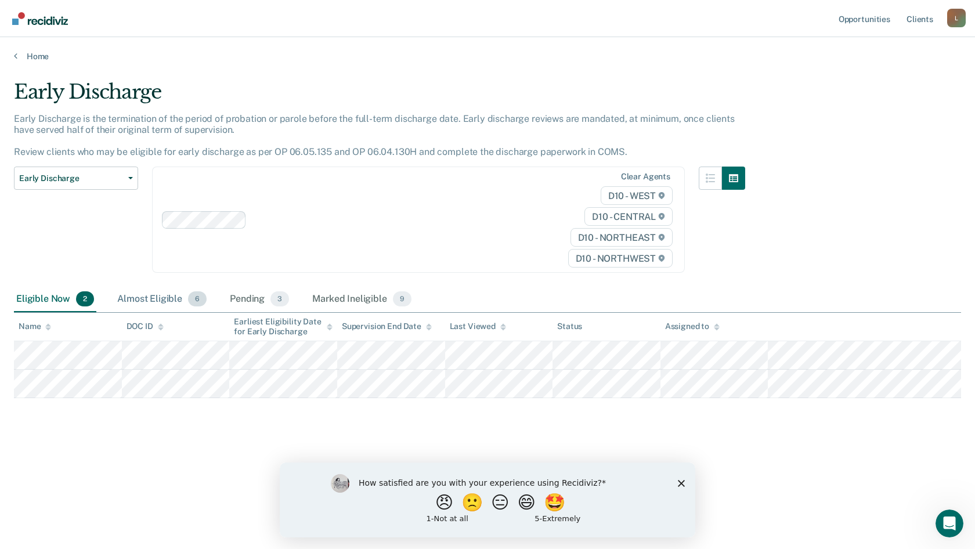
click at [175, 291] on div "Almost Eligible 6" at bounding box center [162, 300] width 94 height 26
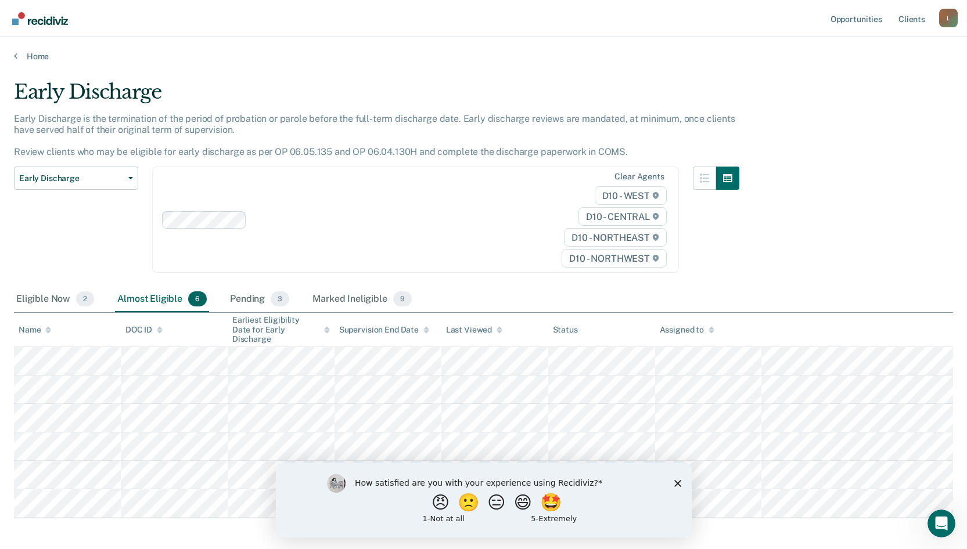
click at [173, 302] on div "Almost Eligible 6" at bounding box center [162, 300] width 94 height 26
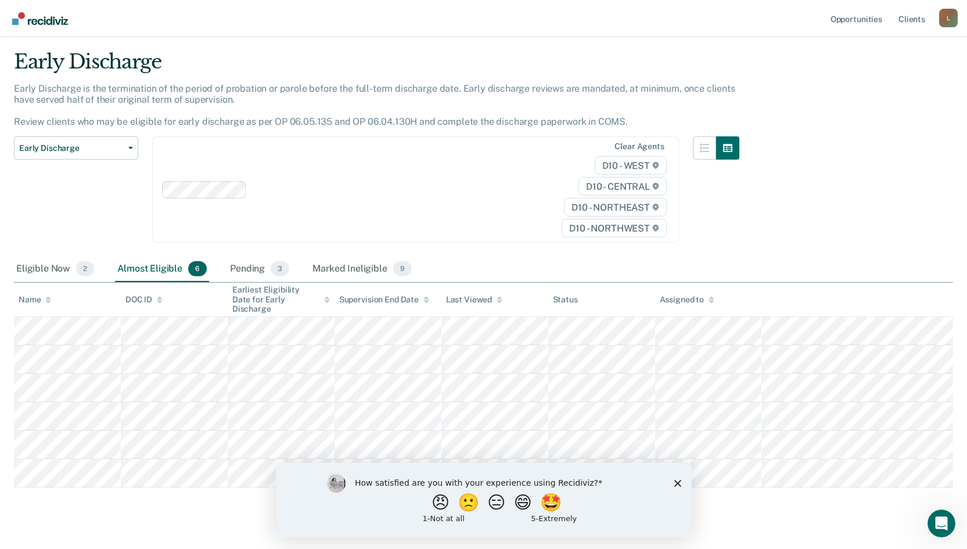
scroll to position [46, 0]
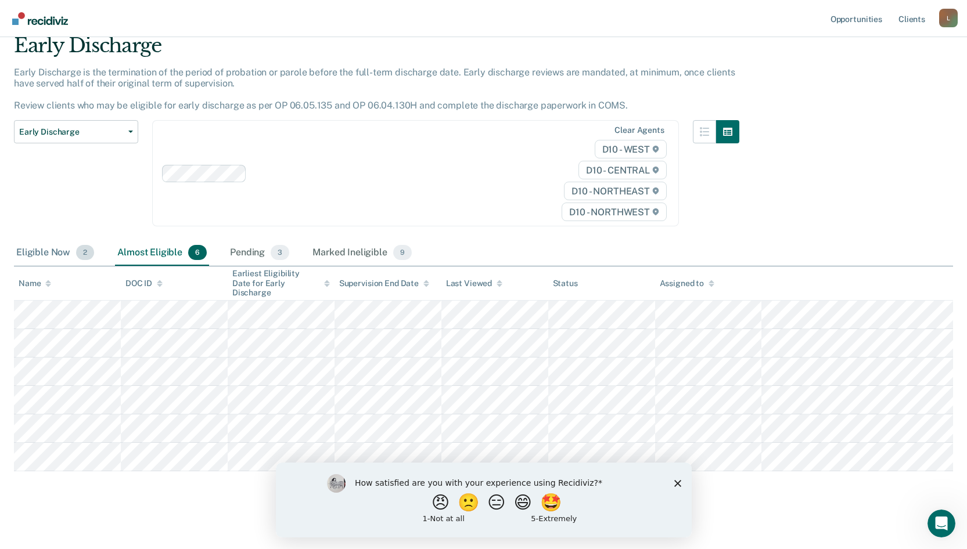
click at [45, 250] on div "Eligible Now 2" at bounding box center [55, 253] width 82 height 26
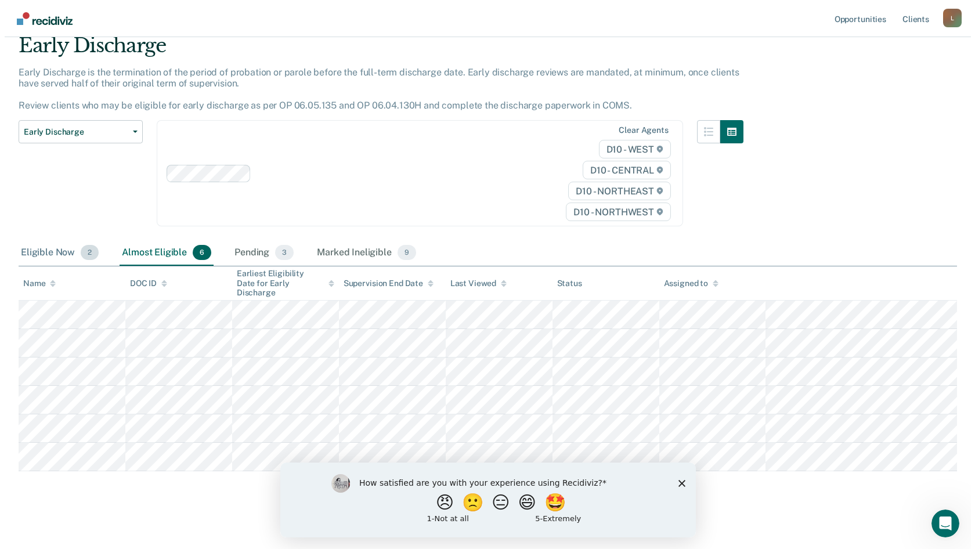
scroll to position [0, 0]
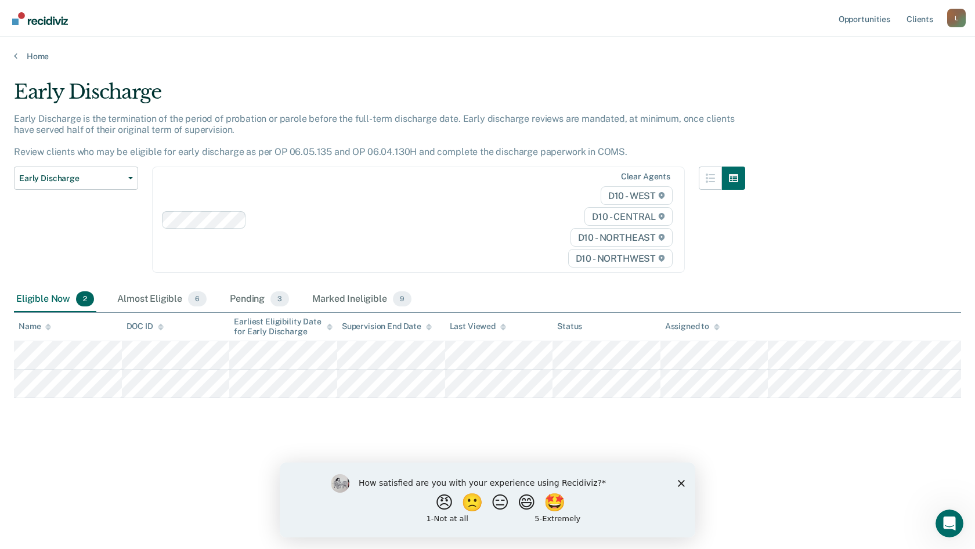
click at [678, 481] on icon "Close survey" at bounding box center [681, 482] width 7 height 7
